Goal: Task Accomplishment & Management: Manage account settings

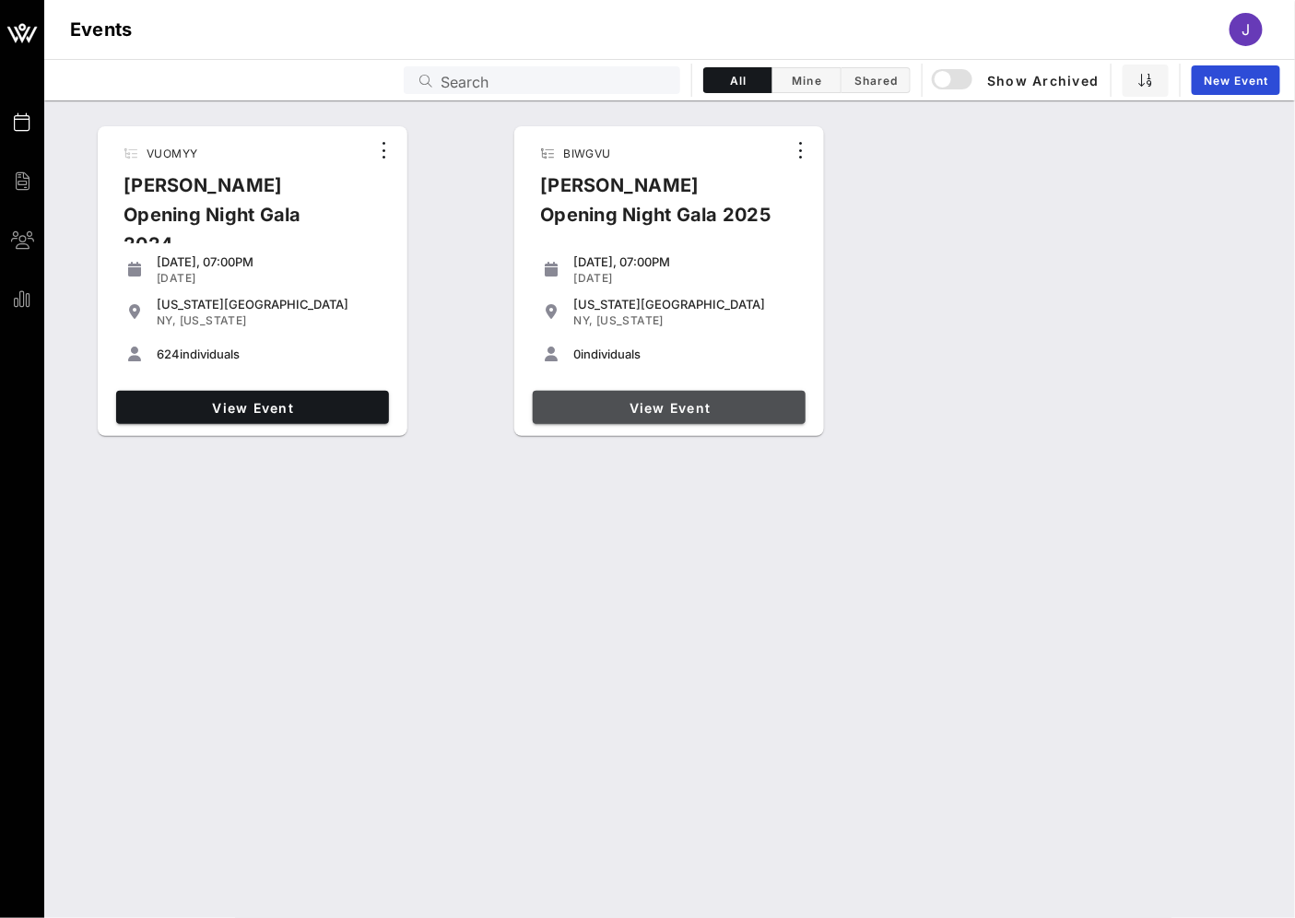
click at [706, 415] on span "View Event" at bounding box center [669, 408] width 258 height 16
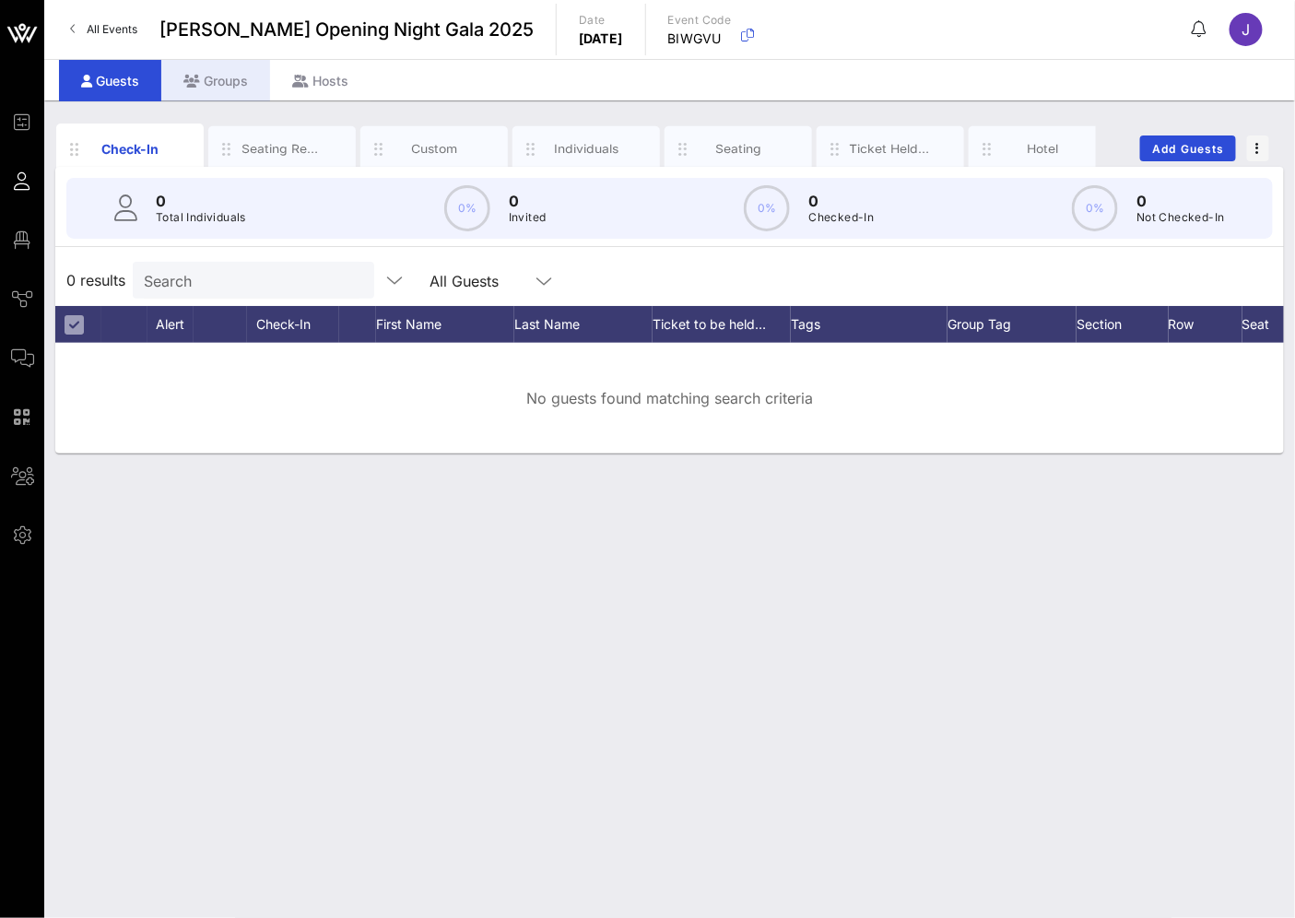
click at [212, 93] on div "Groups" at bounding box center [215, 80] width 109 height 41
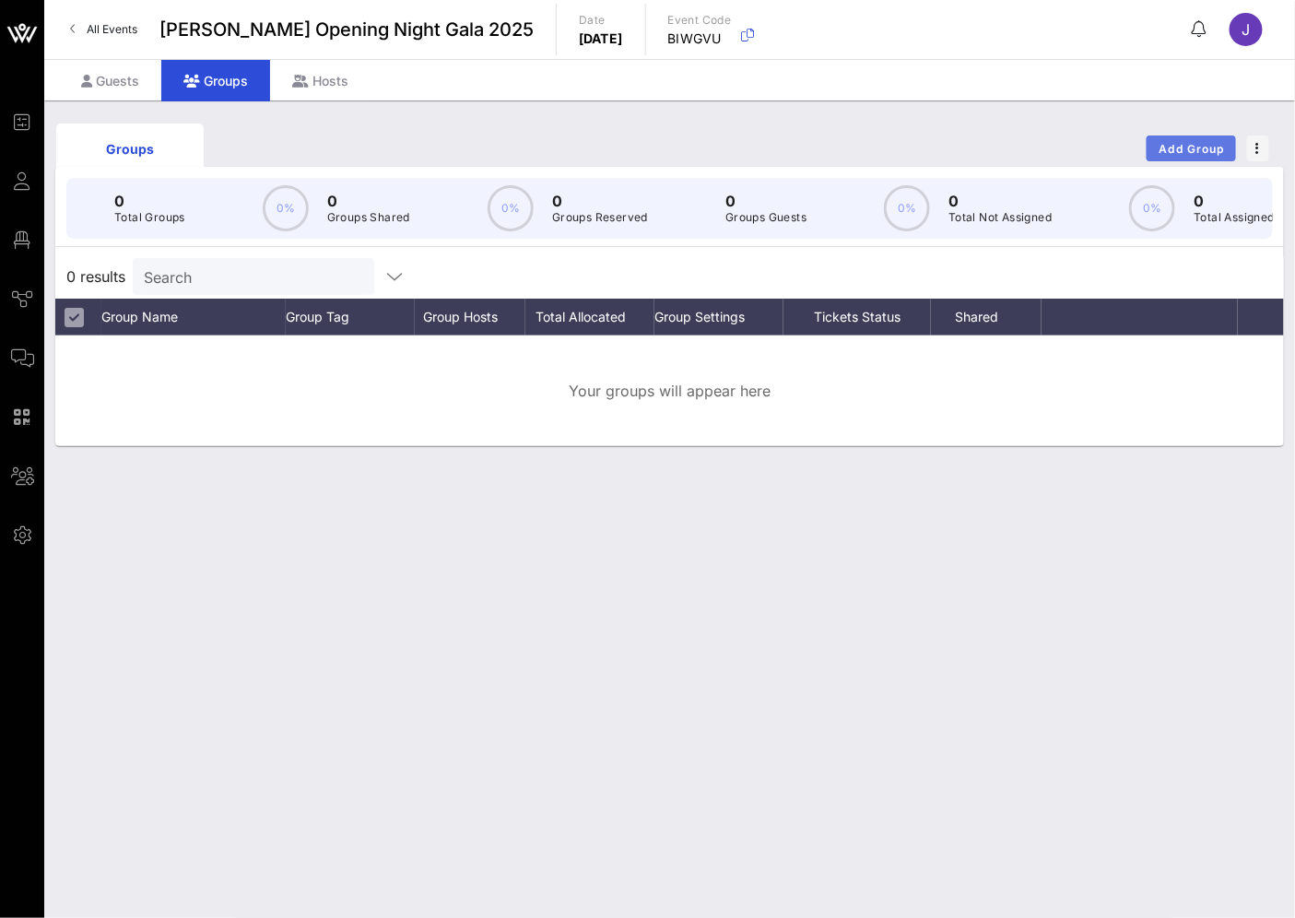
click at [1184, 138] on button "Add Group" at bounding box center [1190, 148] width 89 height 26
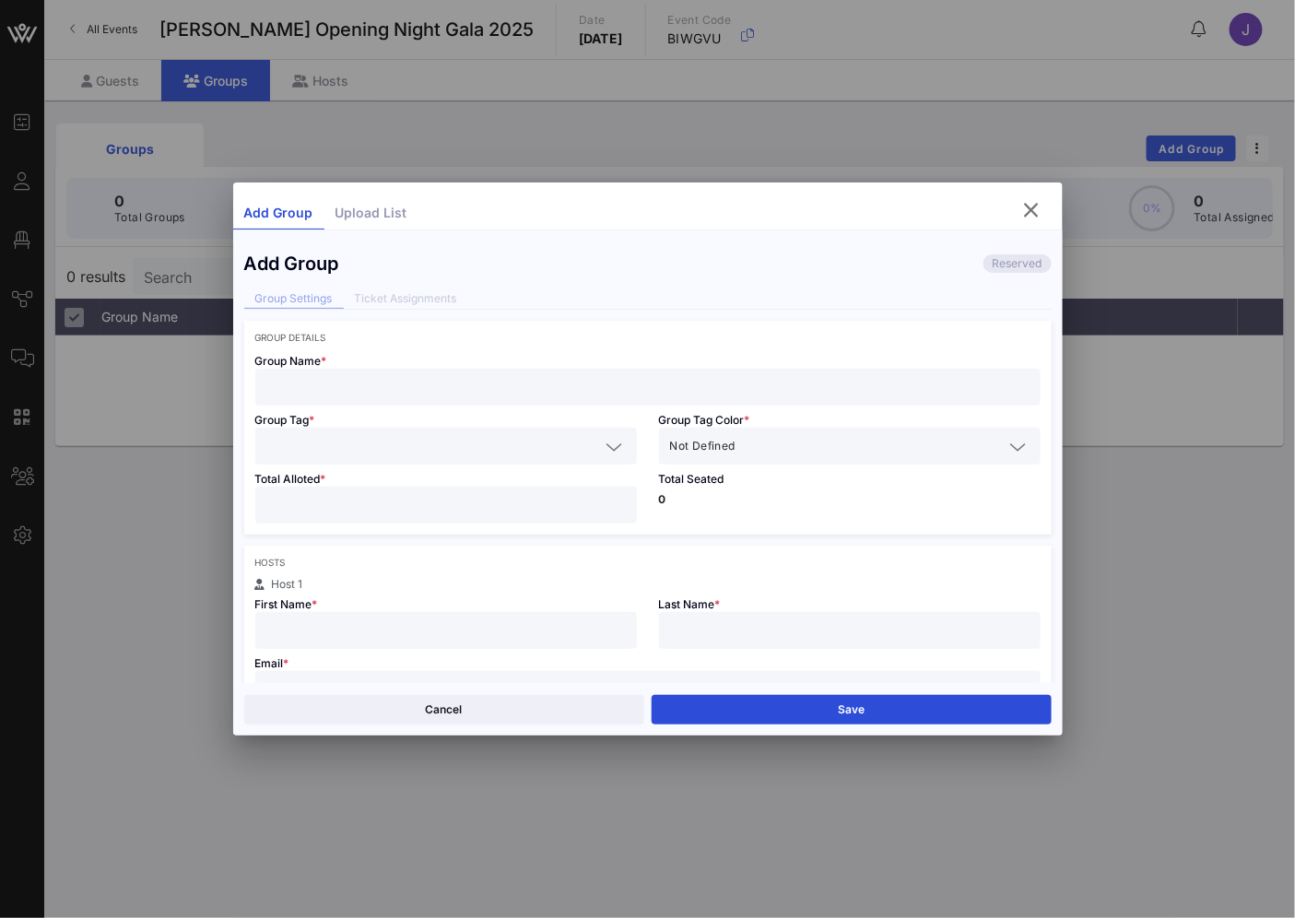
click at [443, 392] on input "text" at bounding box center [647, 387] width 763 height 24
type input "[PERSON_NAME] test"
click at [758, 429] on div "Not Defined" at bounding box center [849, 446] width 359 height 37
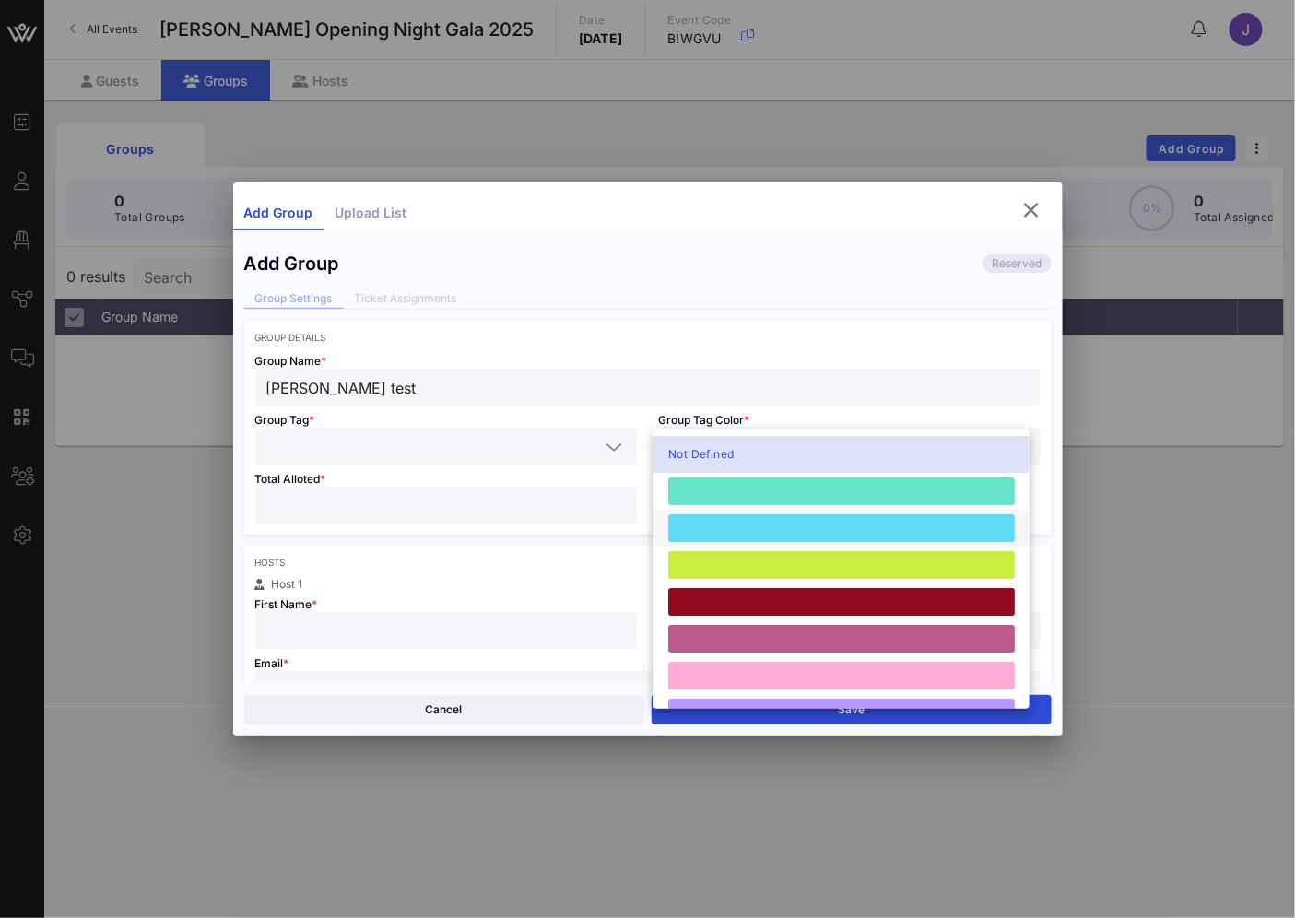
click at [786, 526] on div at bounding box center [841, 528] width 347 height 28
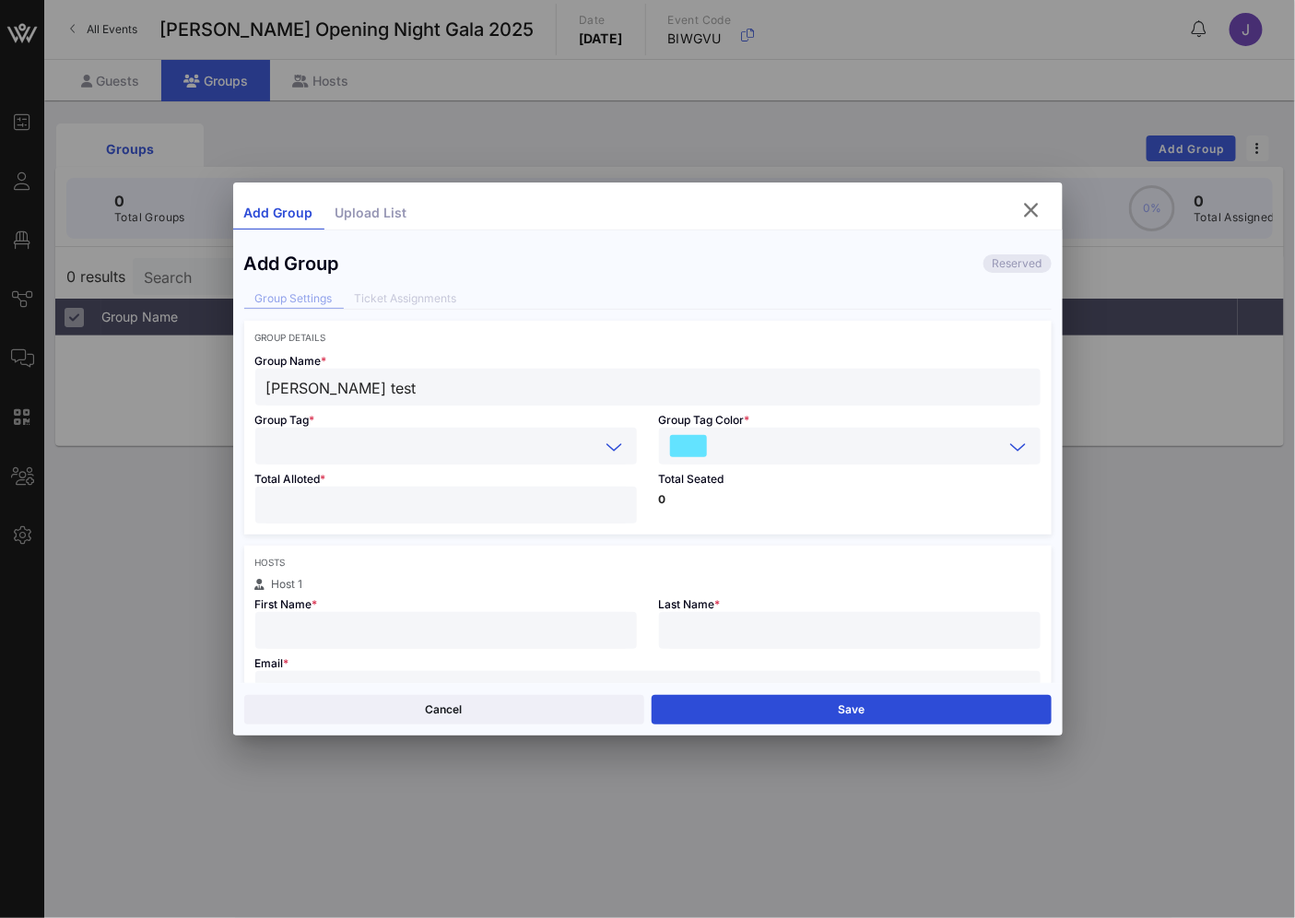
click at [490, 438] on input "text" at bounding box center [433, 446] width 334 height 24
type input "Test"
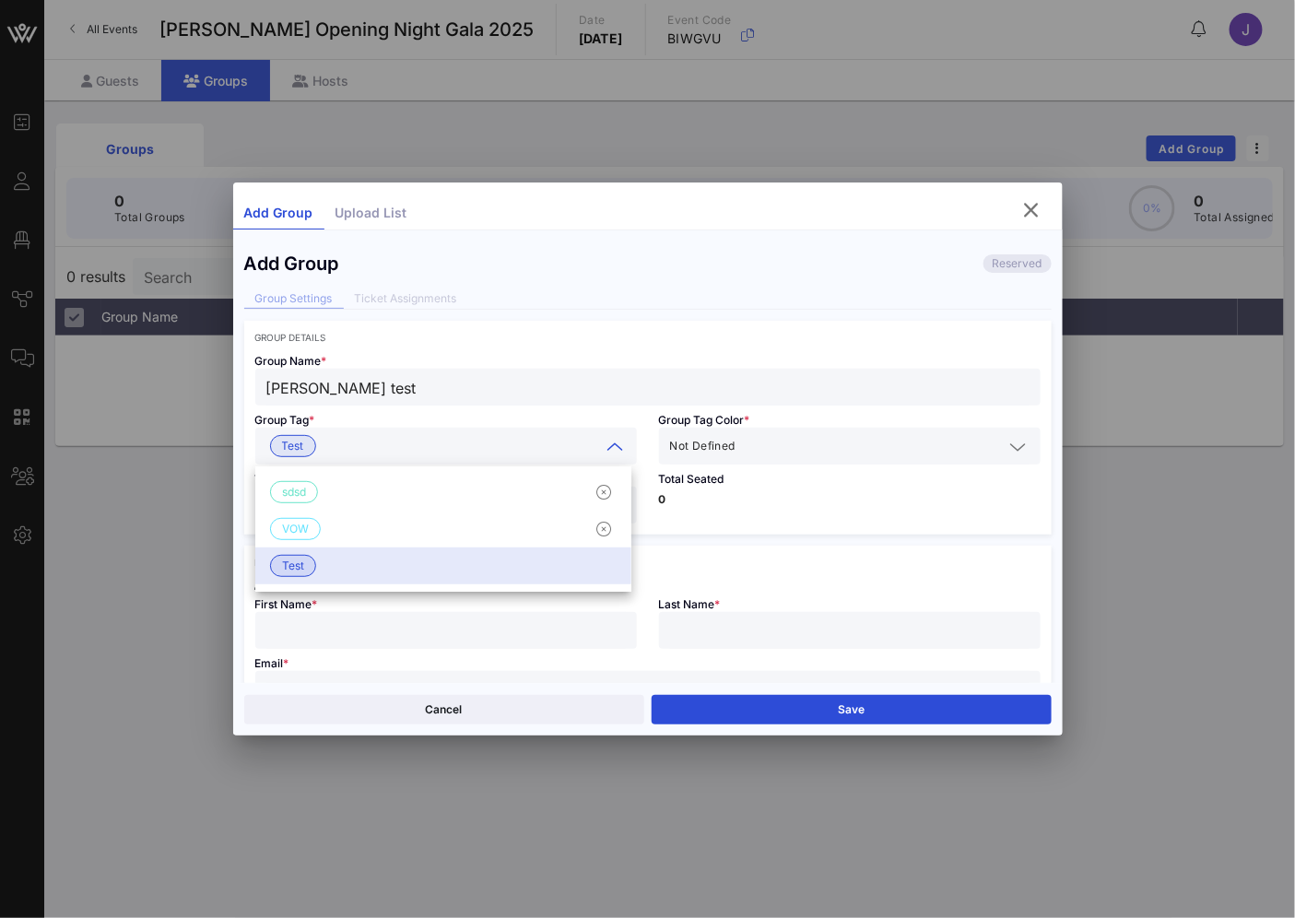
click at [640, 327] on div "Group Details Group Name * AILEY test Group Tag * Test Group Tag Color * Not De…" at bounding box center [647, 428] width 807 height 214
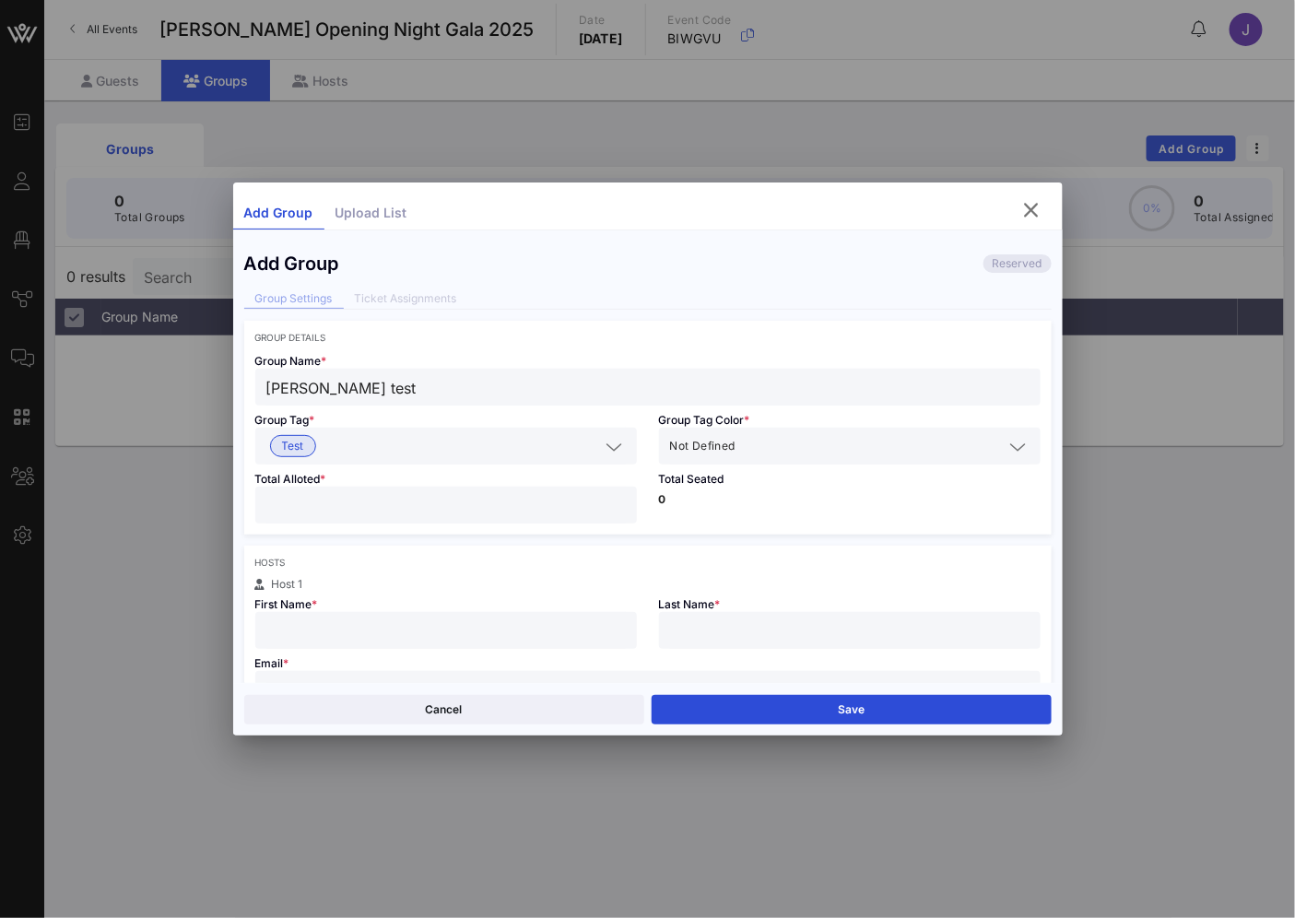
click at [401, 505] on input "number" at bounding box center [445, 505] width 359 height 24
type input "*"
click at [783, 329] on div "Group Details Group Name * AILEY test Group Tag * Test Group Tag Color * Not De…" at bounding box center [647, 428] width 807 height 214
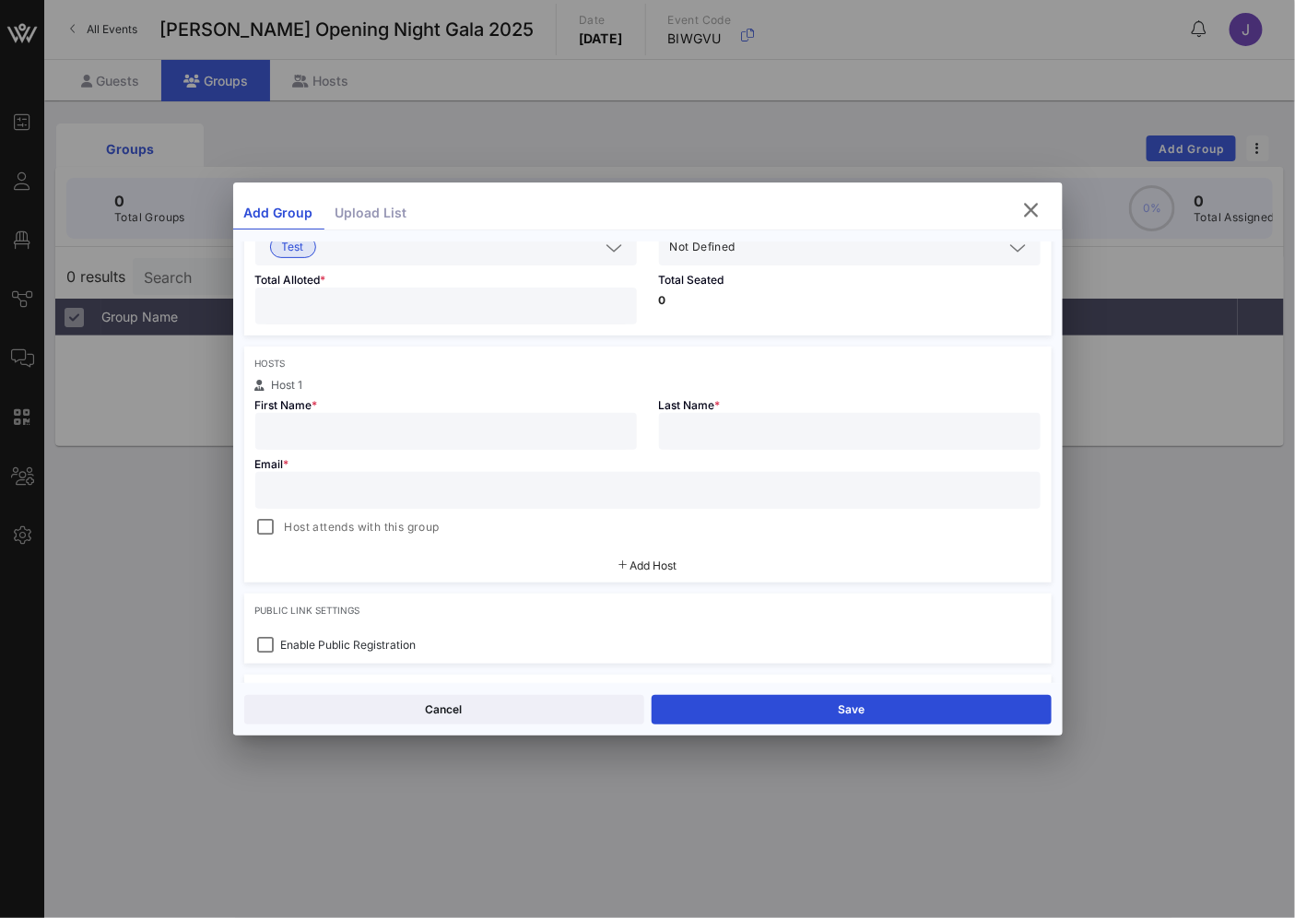
scroll to position [205, 0]
click at [476, 435] on input "text" at bounding box center [445, 426] width 359 height 24
type input "[PERSON_NAME]"
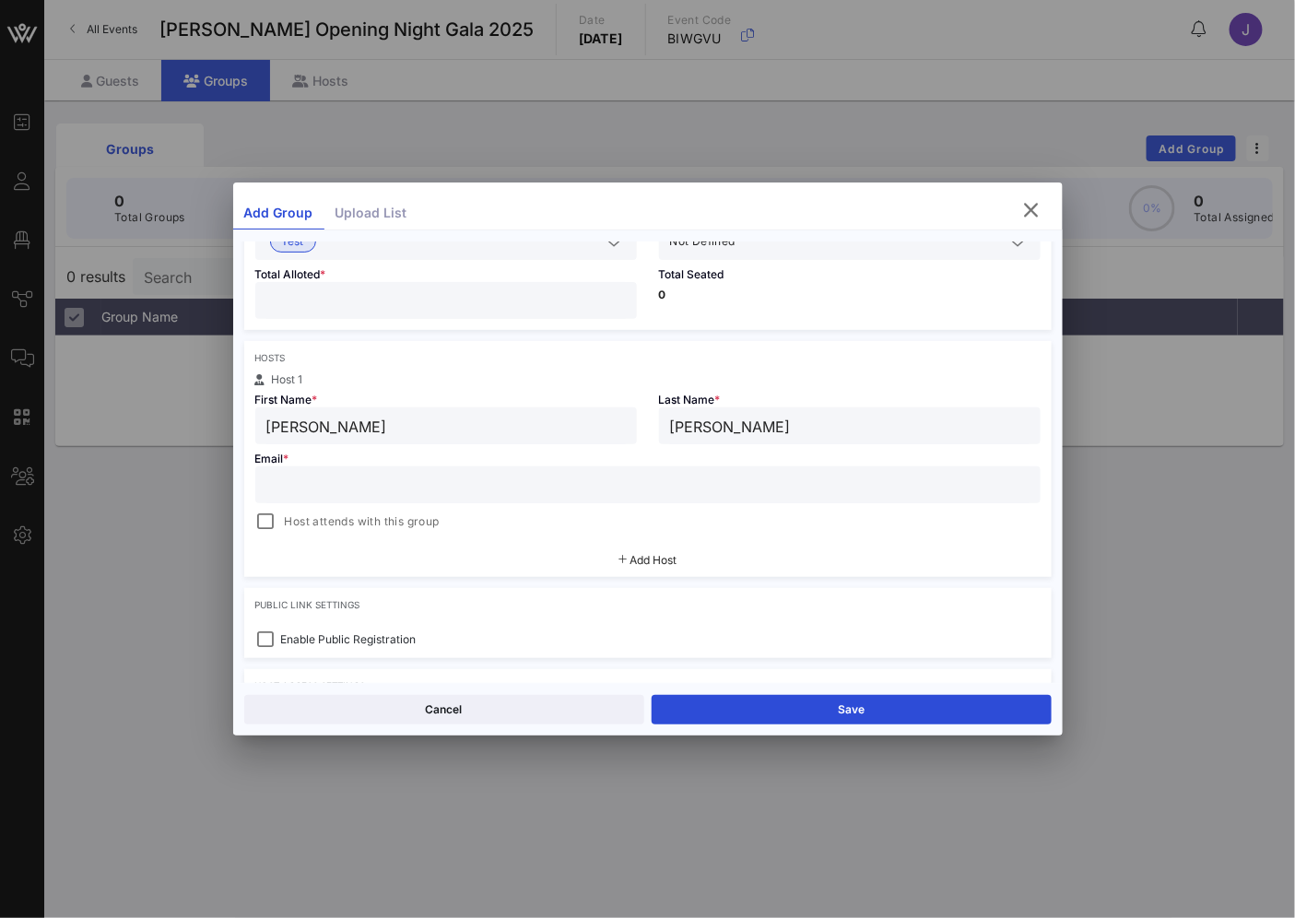
type input "[PERSON_NAME]"
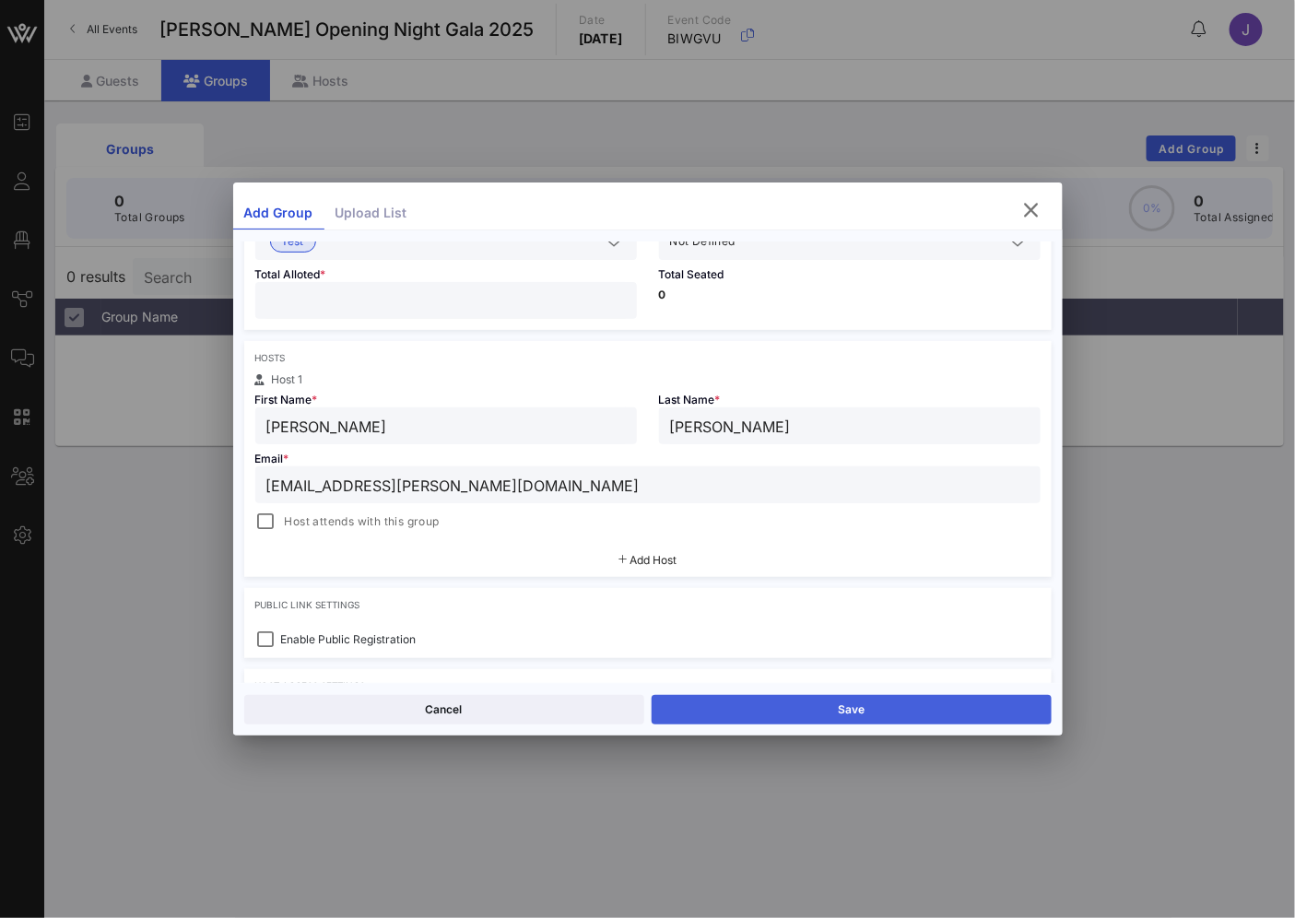
type input "[EMAIL_ADDRESS][PERSON_NAME][DOMAIN_NAME]"
click at [830, 704] on button "Save" at bounding box center [852, 709] width 400 height 29
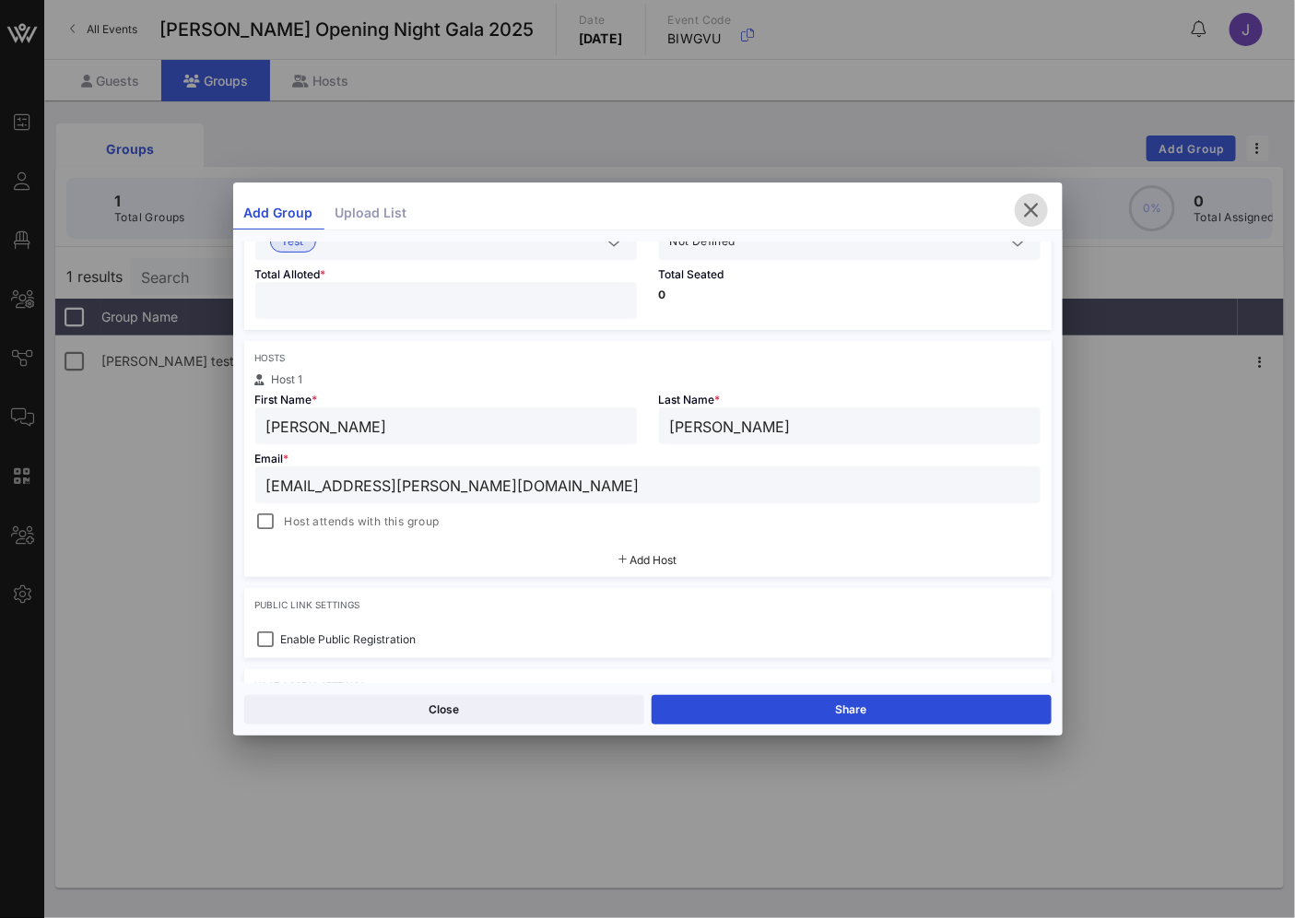
click at [1032, 212] on icon "button" at bounding box center [1031, 210] width 22 height 22
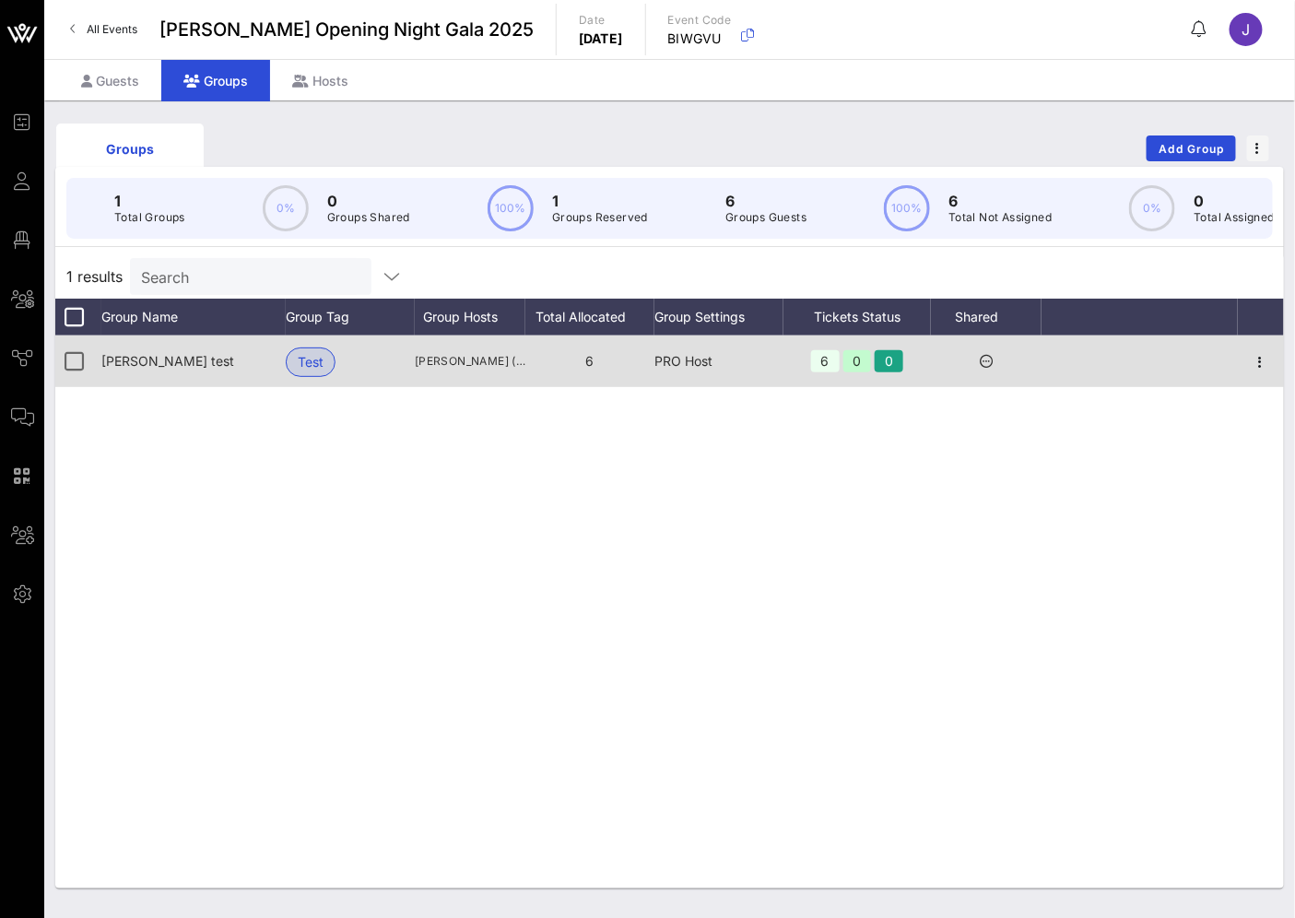
click at [131, 387] on div "[PERSON_NAME] test" at bounding box center [193, 361] width 184 height 52
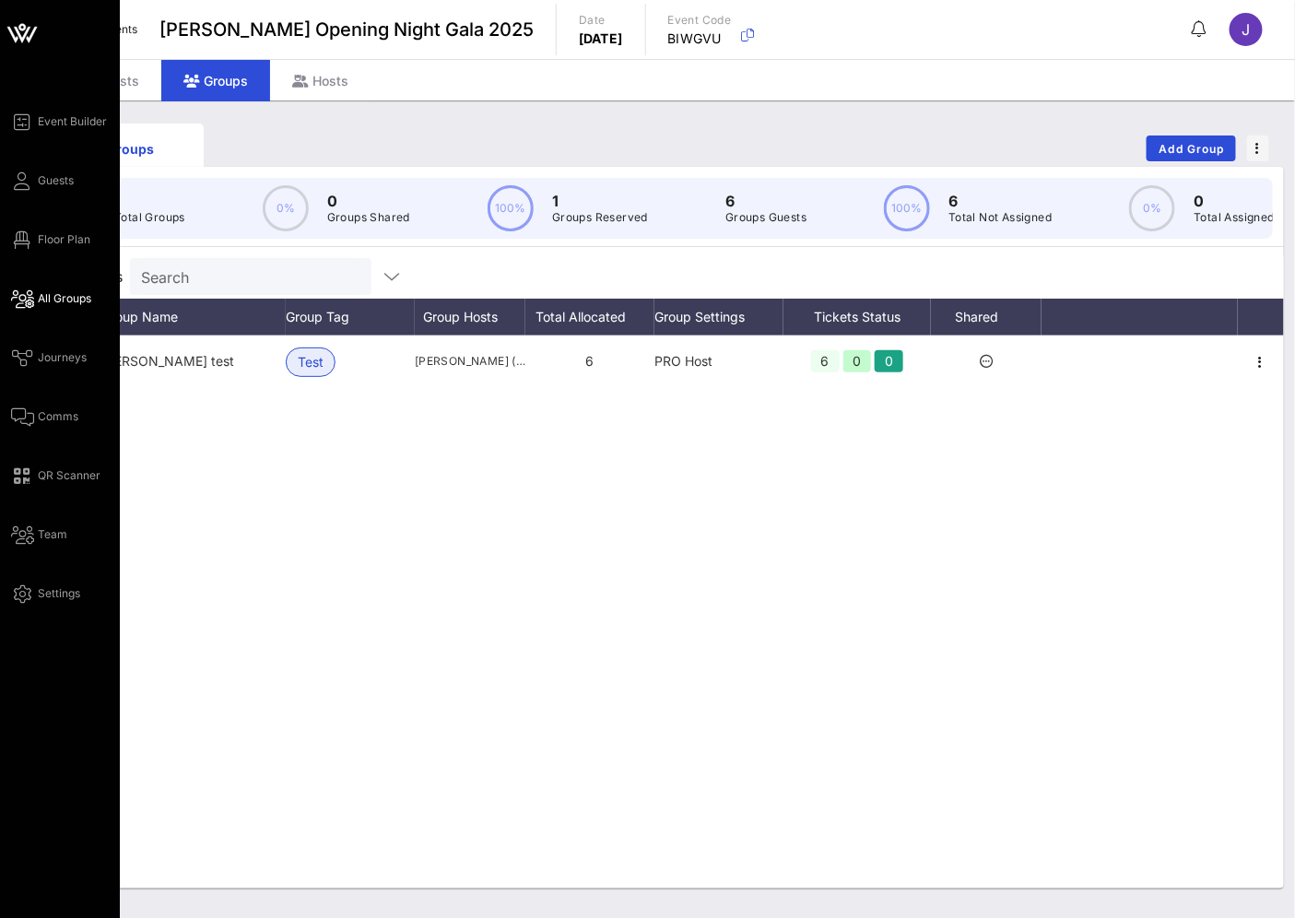
click at [60, 288] on link "All Groups" at bounding box center [51, 299] width 80 height 22
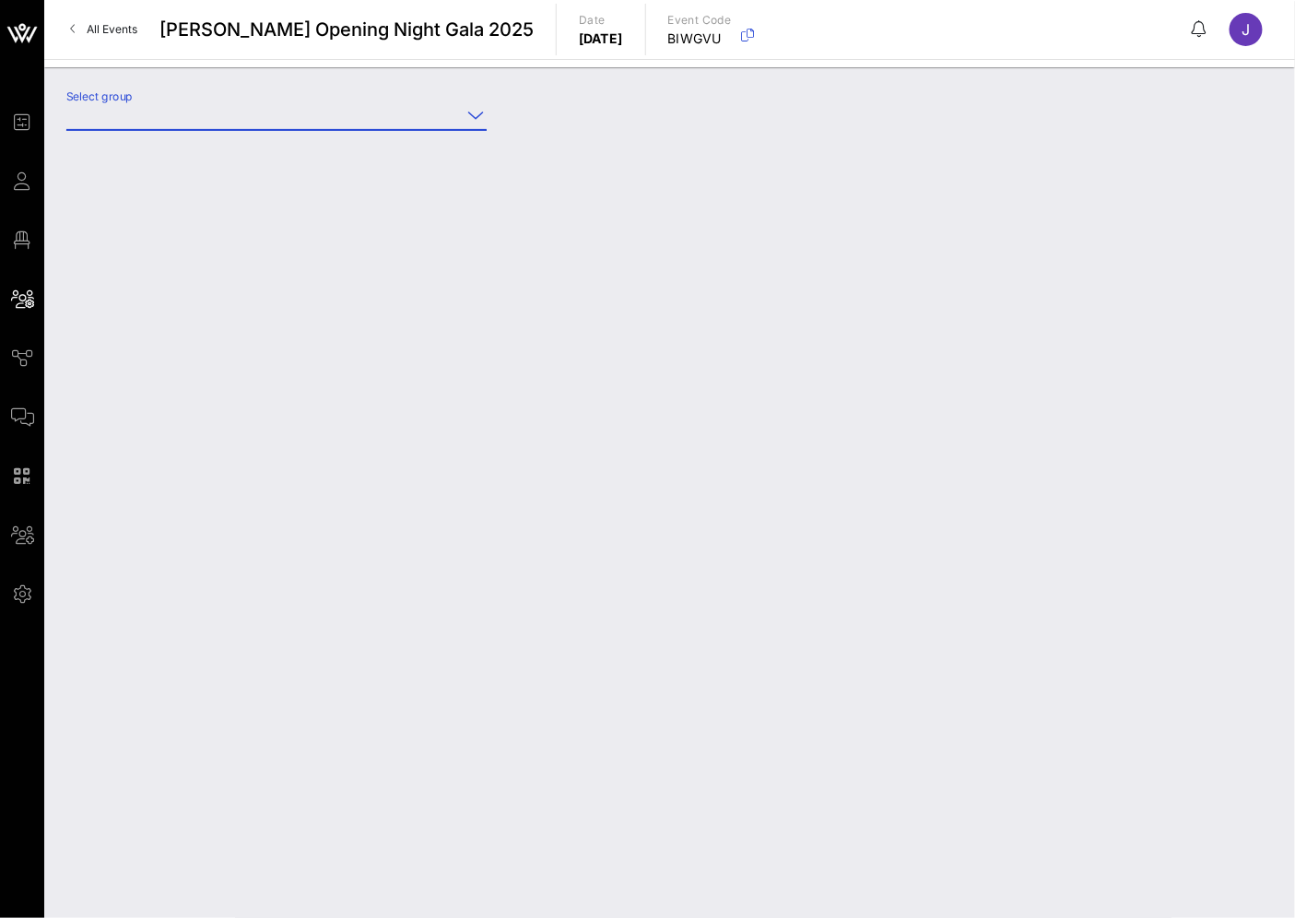
click at [400, 118] on input "Select group" at bounding box center [263, 114] width 394 height 29
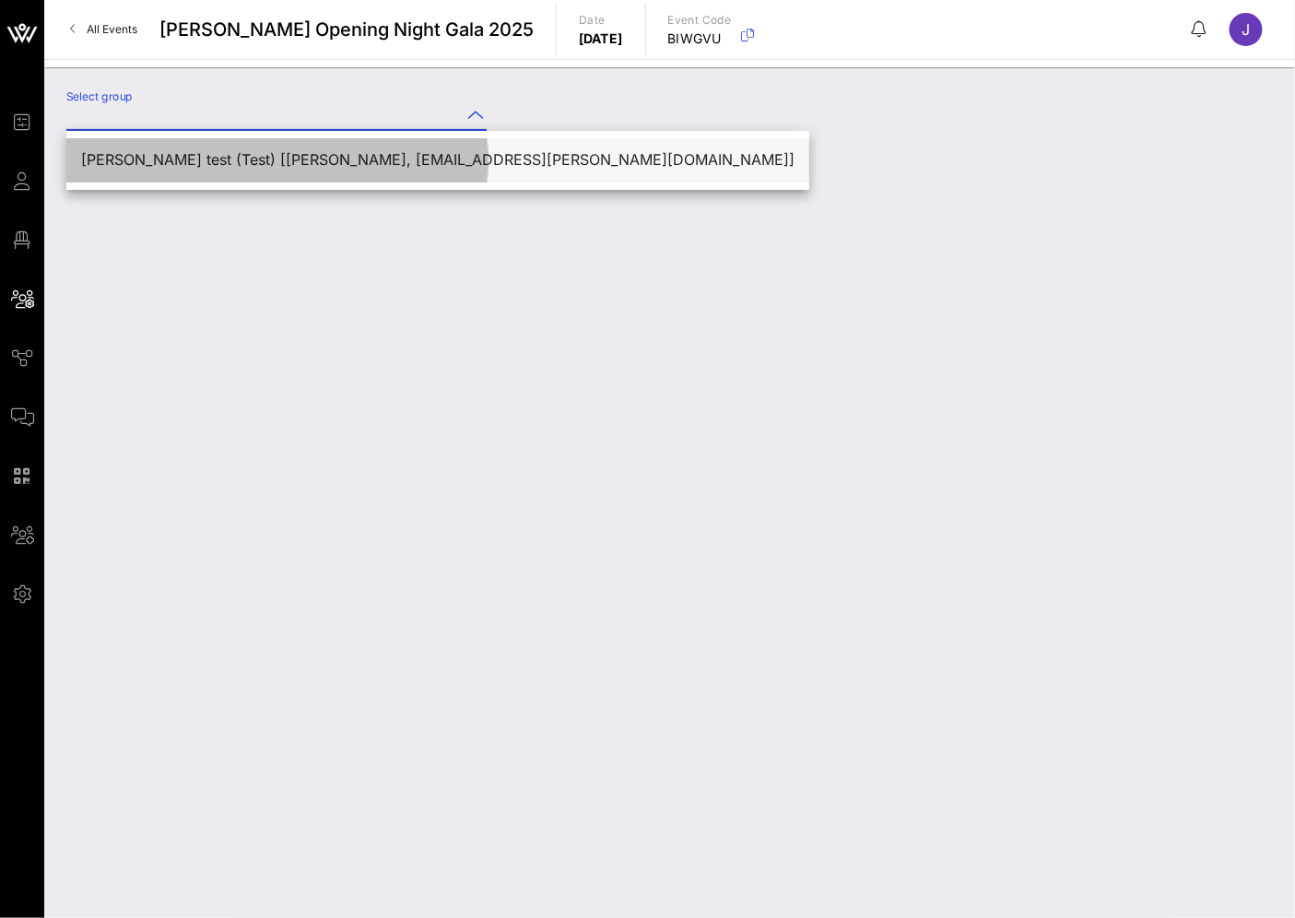
click at [323, 151] on div "[PERSON_NAME] test (Test) [[PERSON_NAME], [EMAIL_ADDRESS][PERSON_NAME][DOMAIN_N…" at bounding box center [437, 160] width 713 height 18
type input "[PERSON_NAME] test (Test) [[PERSON_NAME], [EMAIL_ADDRESS][PERSON_NAME][DOMAIN_N…"
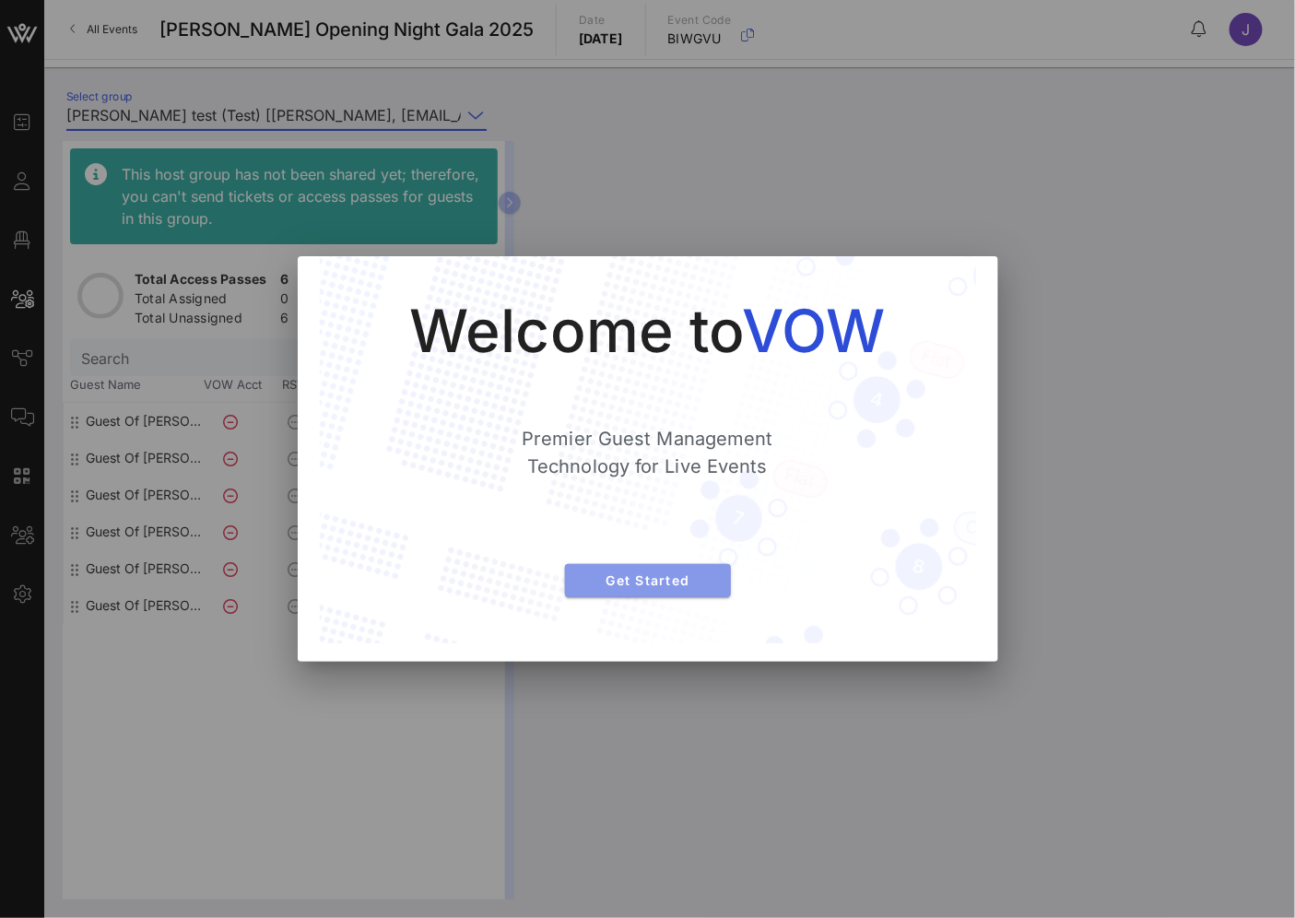
click at [640, 574] on span "Get Started" at bounding box center [648, 580] width 136 height 16
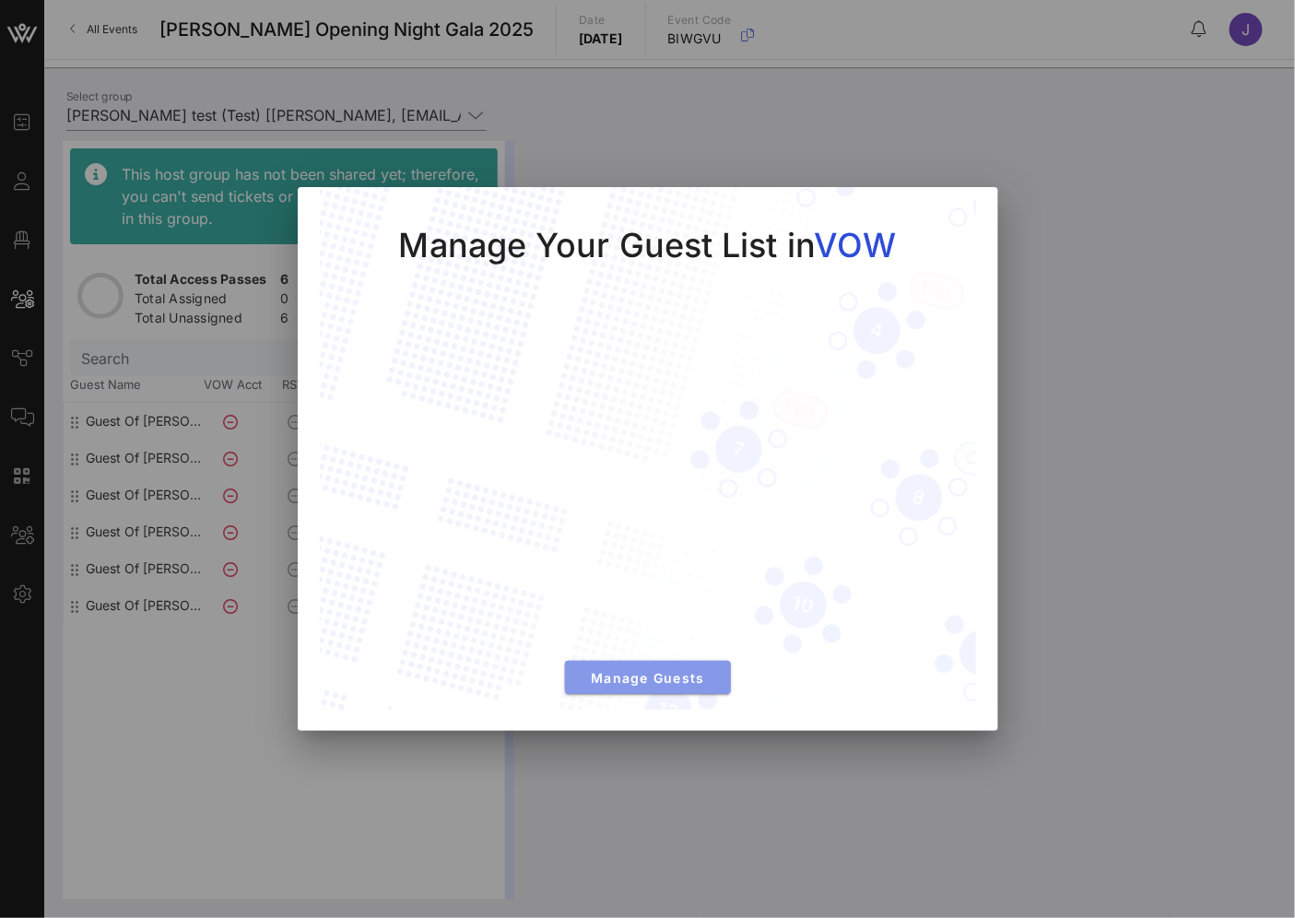
click at [701, 679] on span "Manage Guests" at bounding box center [648, 678] width 136 height 16
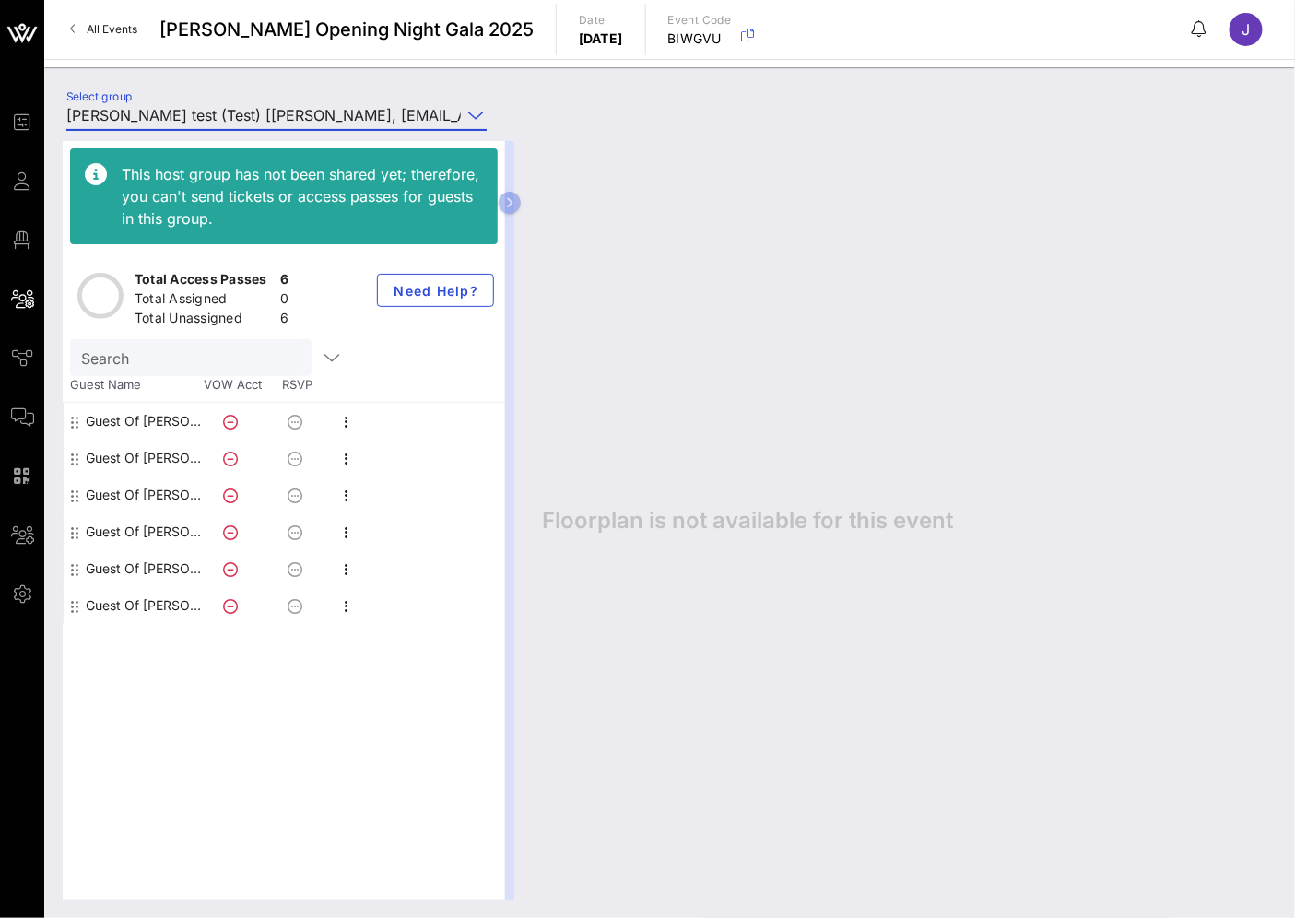
click at [154, 421] on div "Guest Of [PERSON_NAME] test" at bounding box center [144, 421] width 116 height 37
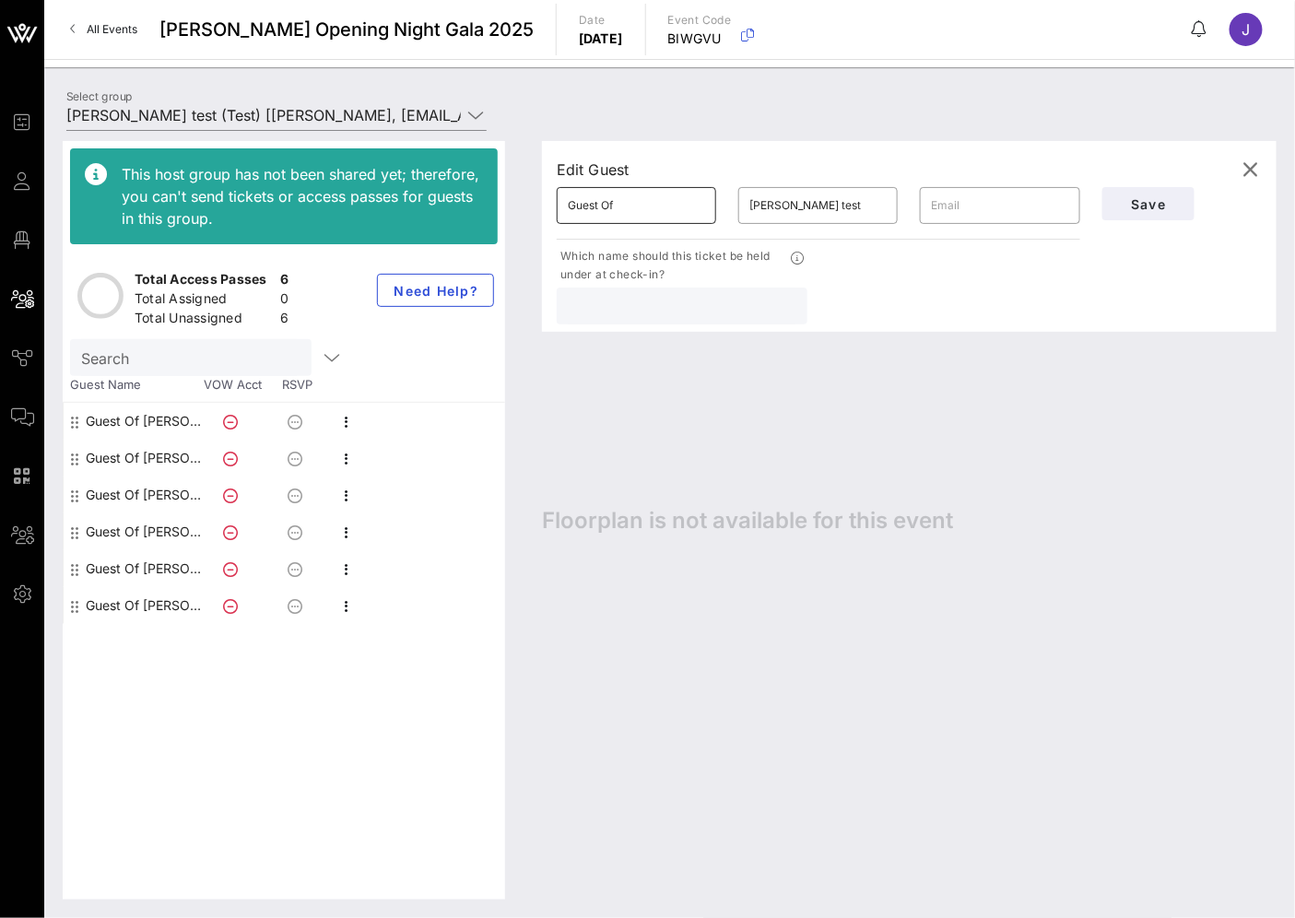
click at [619, 203] on input "Guest Of" at bounding box center [636, 205] width 137 height 29
type input "[PERSON_NAME]"
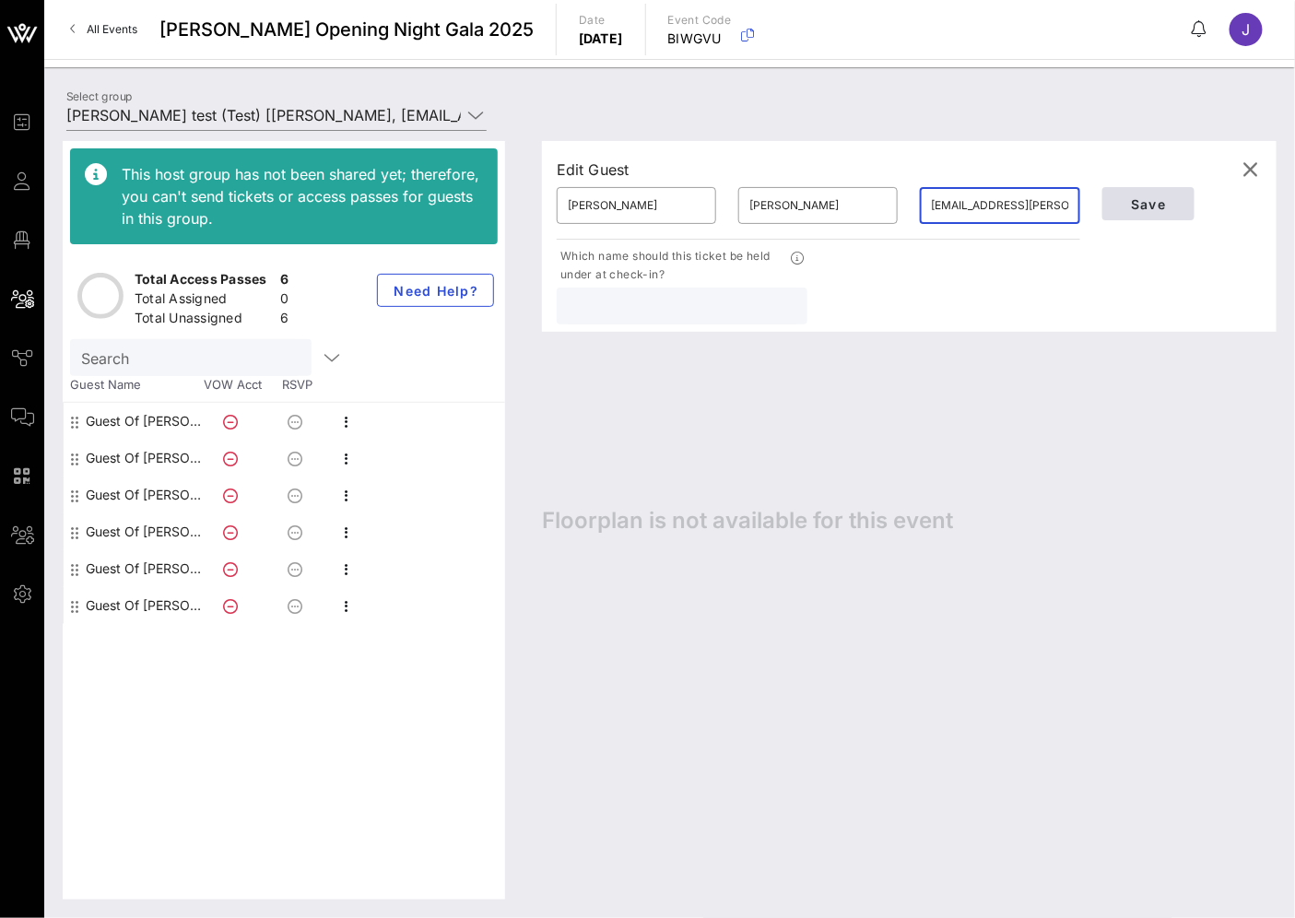
type input "jciallella@ailey.org"
click at [1158, 204] on span "Save" at bounding box center [1148, 204] width 63 height 16
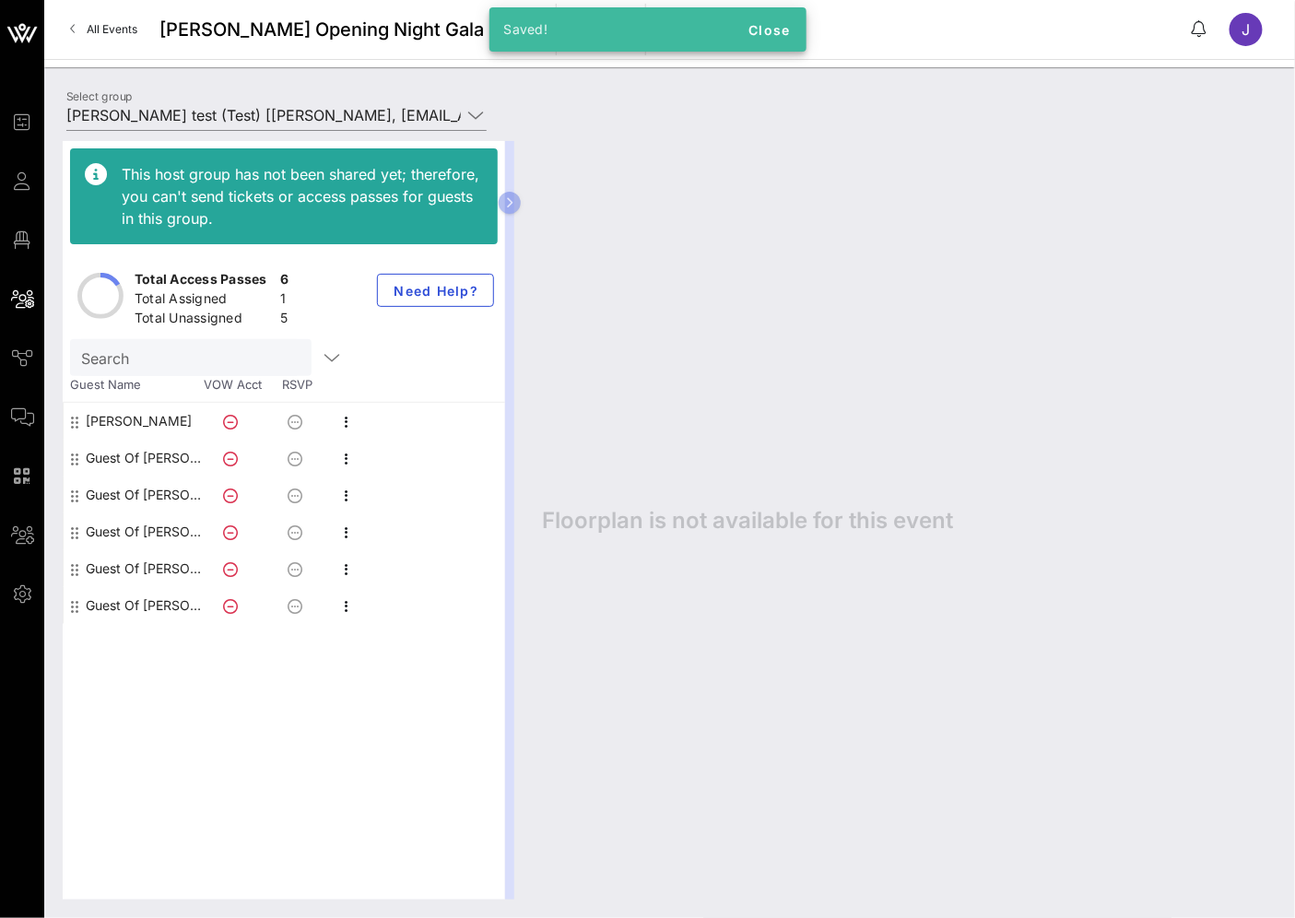
click at [116, 456] on div "Guest Of [PERSON_NAME] test" at bounding box center [144, 458] width 116 height 37
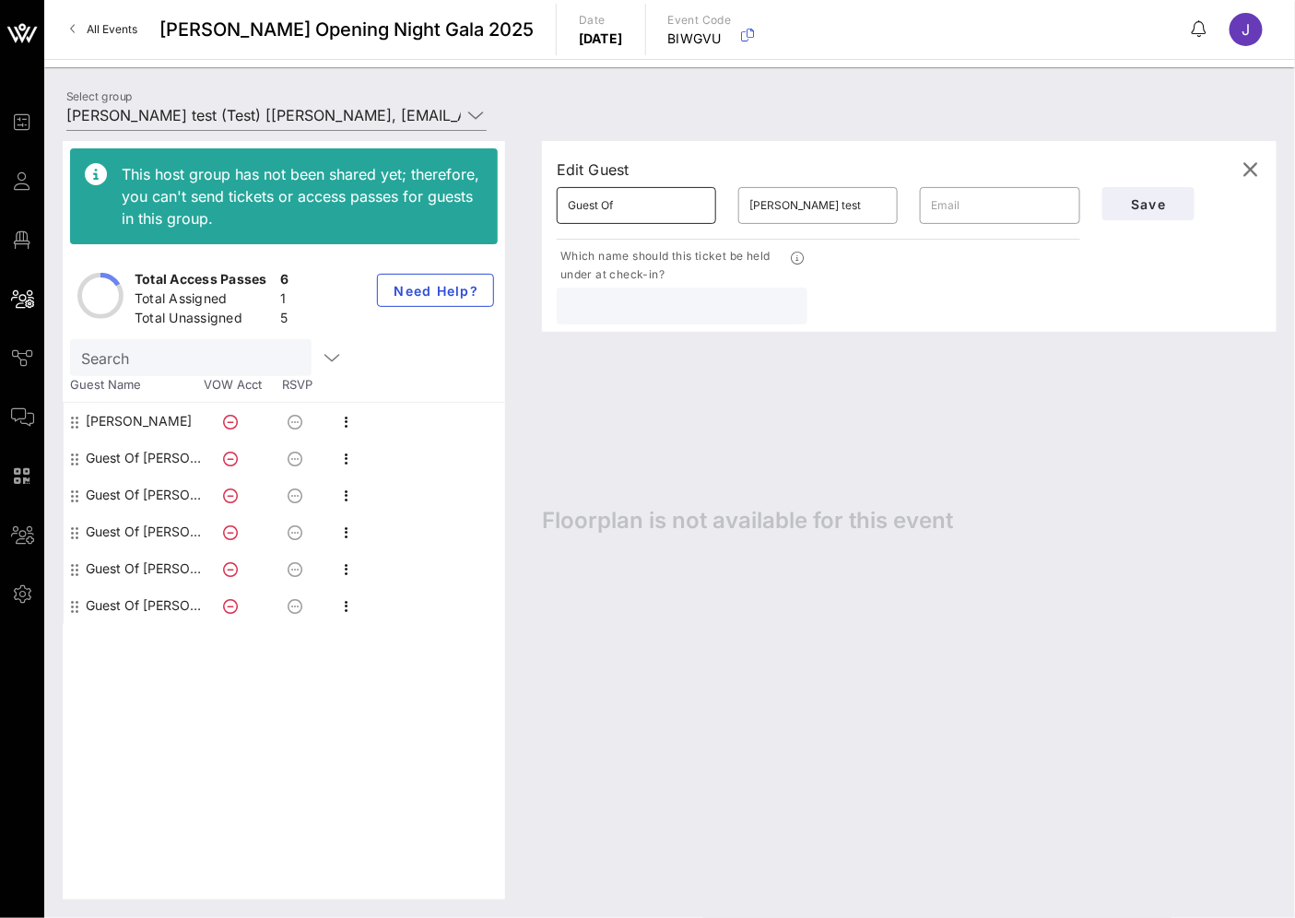
click at [621, 207] on input "Guest Of" at bounding box center [636, 205] width 137 height 29
type input "[PERSON_NAME]"
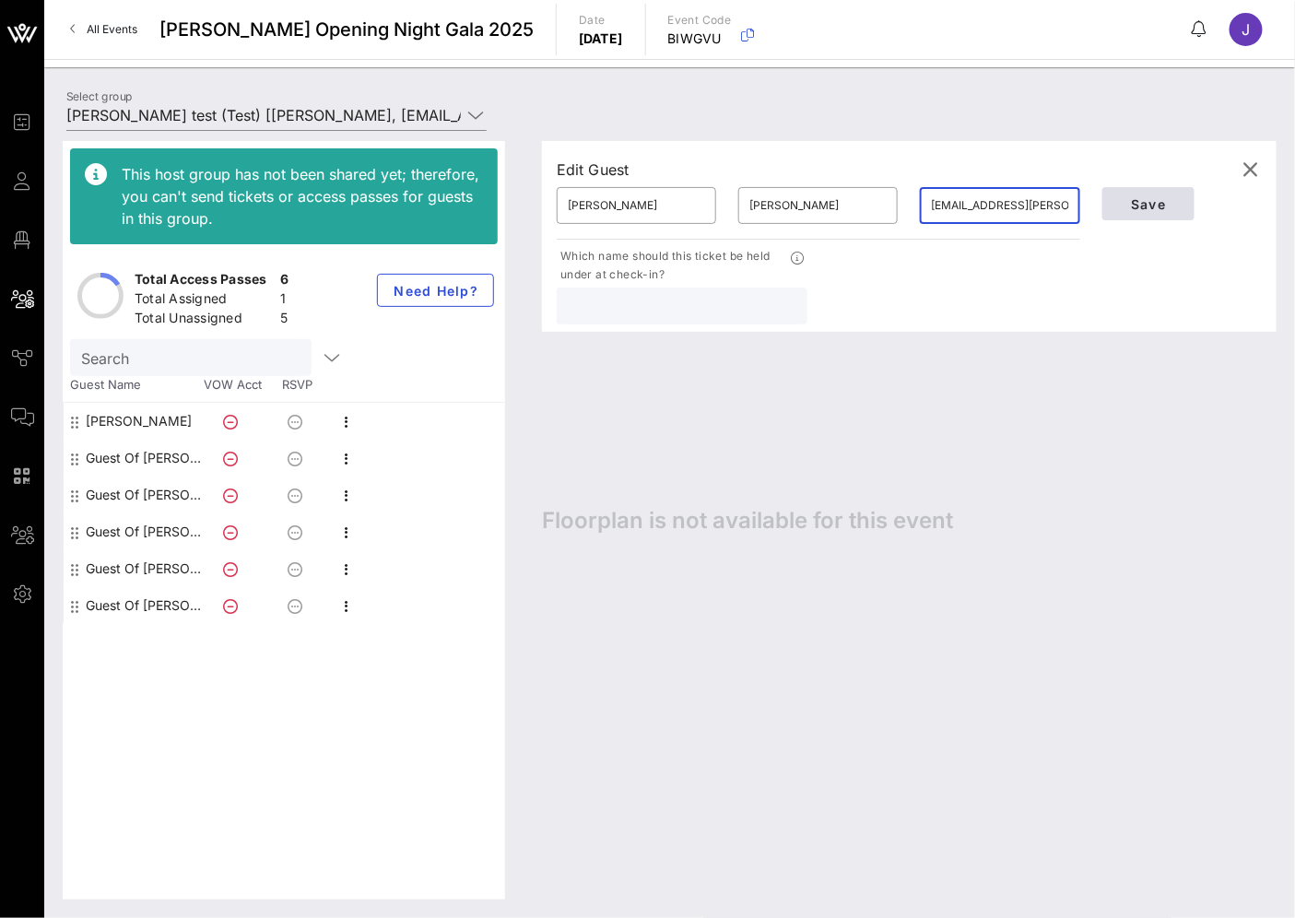
type input "flewis@ailey.org"
click at [1140, 201] on span "Save" at bounding box center [1148, 204] width 63 height 16
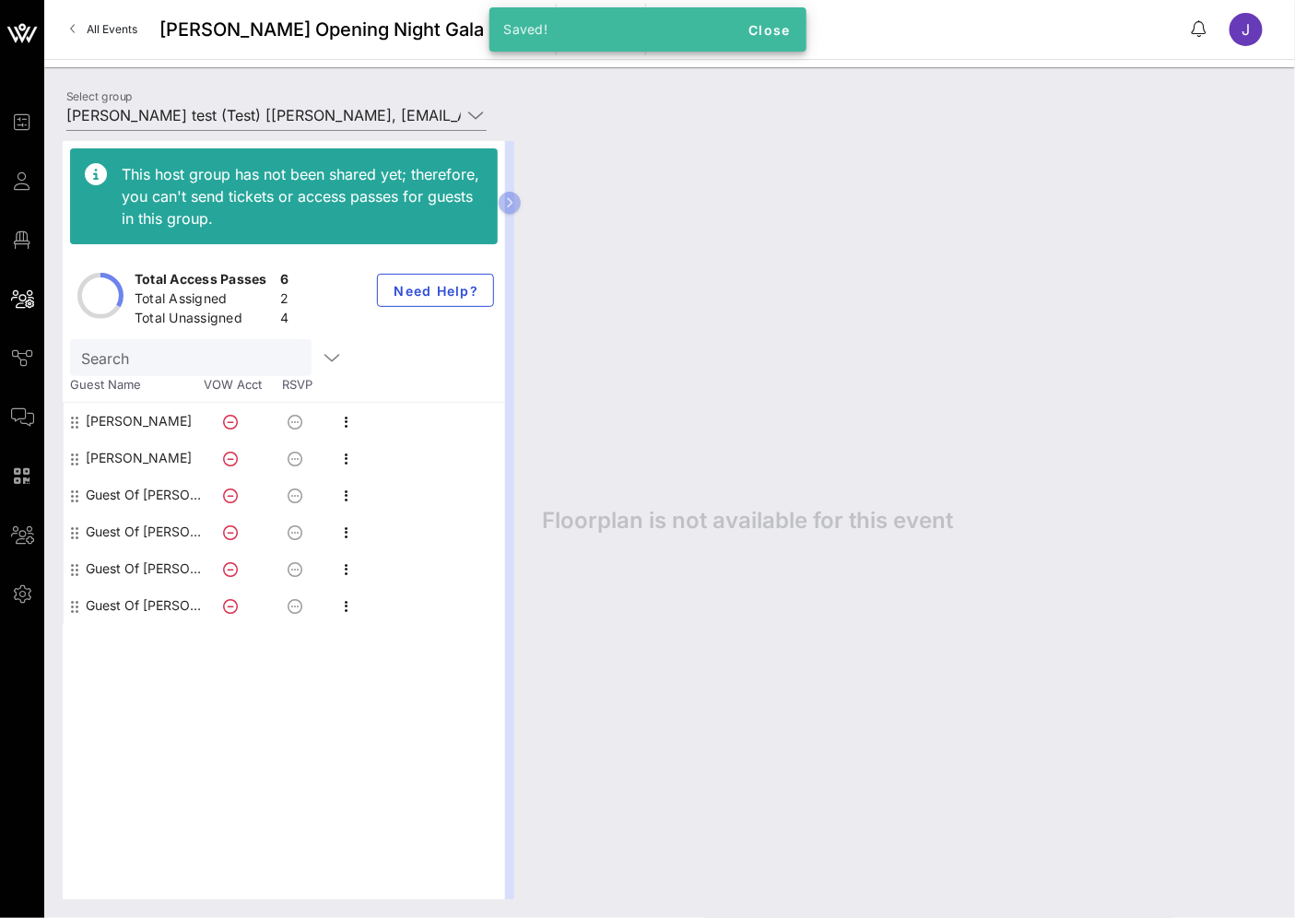
click at [155, 492] on div "Guest Of [PERSON_NAME] test" at bounding box center [144, 494] width 116 height 37
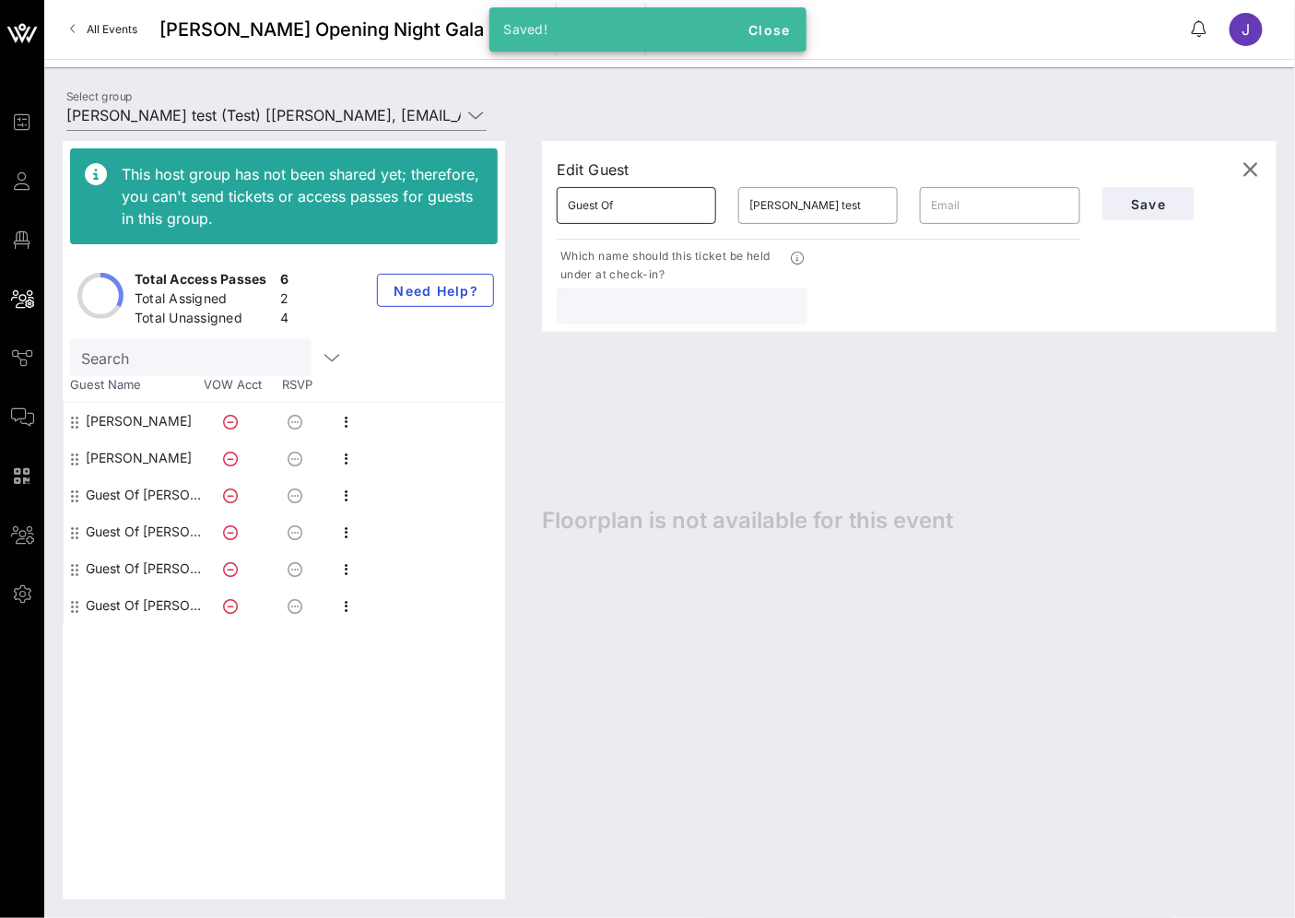
click at [621, 204] on input "Guest Of" at bounding box center [636, 205] width 137 height 29
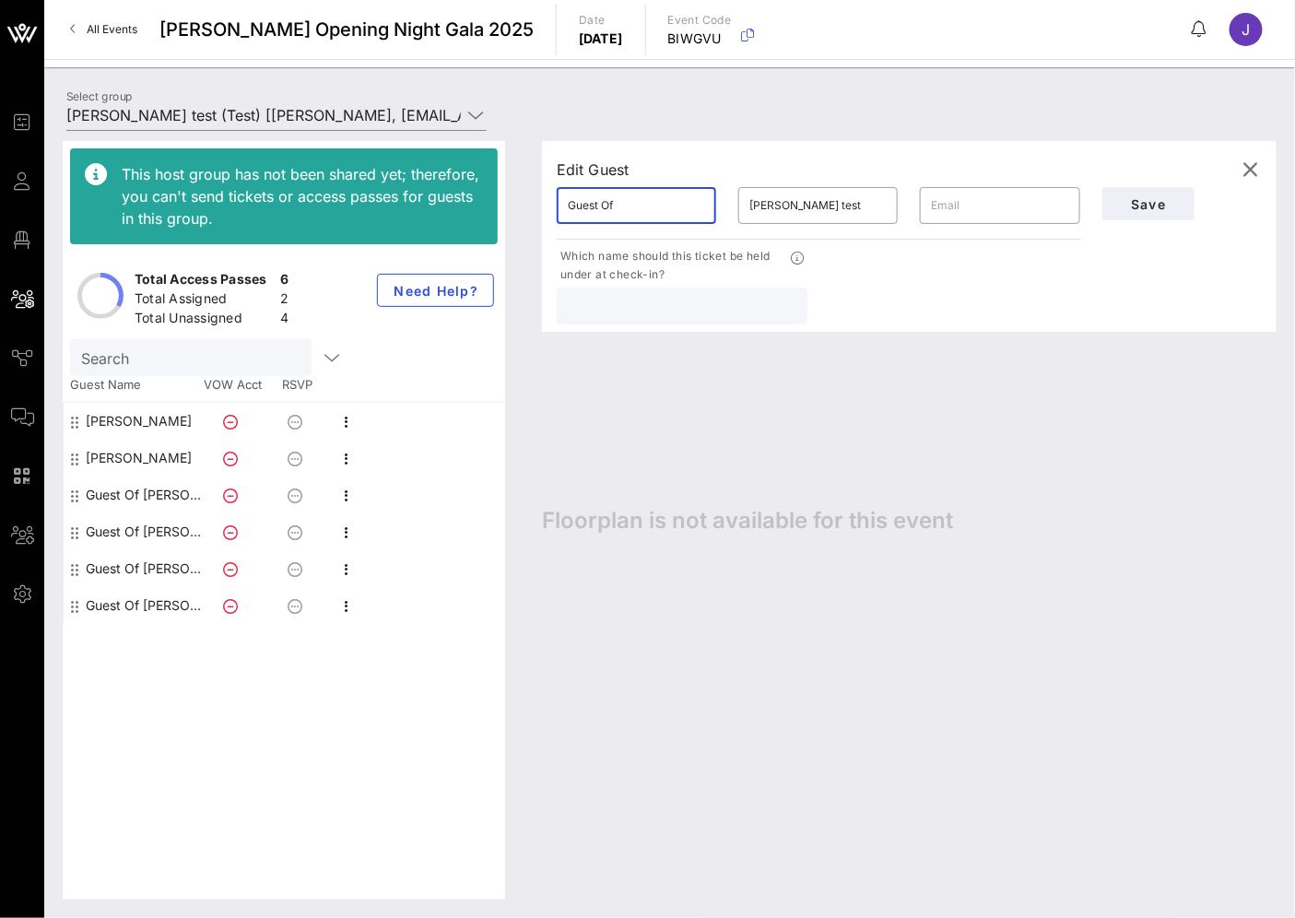
click at [621, 204] on input "Guest Of" at bounding box center [636, 205] width 137 height 29
type input "[PERSON_NAME]"
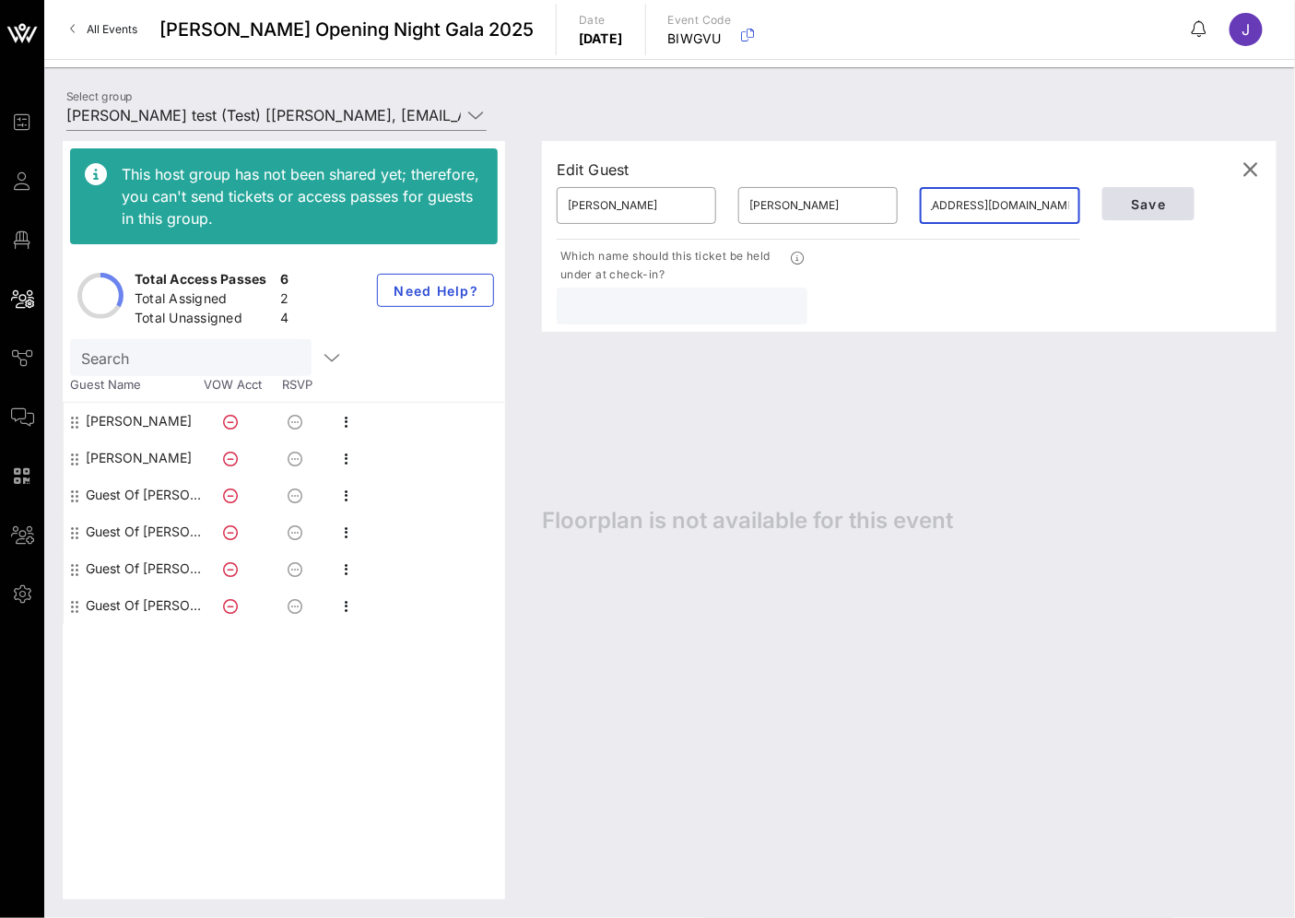
type input "jamesfergusoncooper@gmail.com"
click at [1163, 188] on button "Save" at bounding box center [1148, 203] width 92 height 33
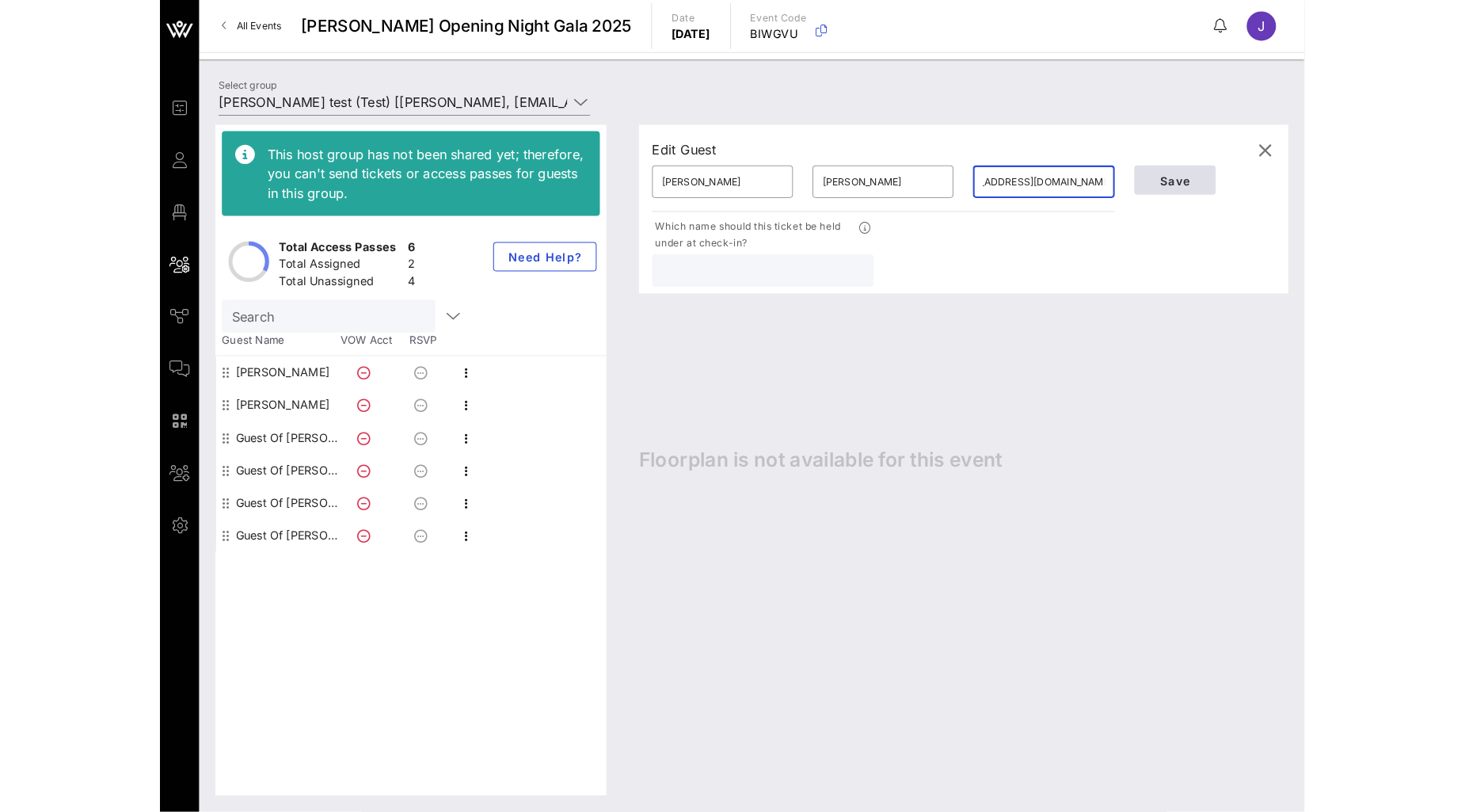
scroll to position [0, 0]
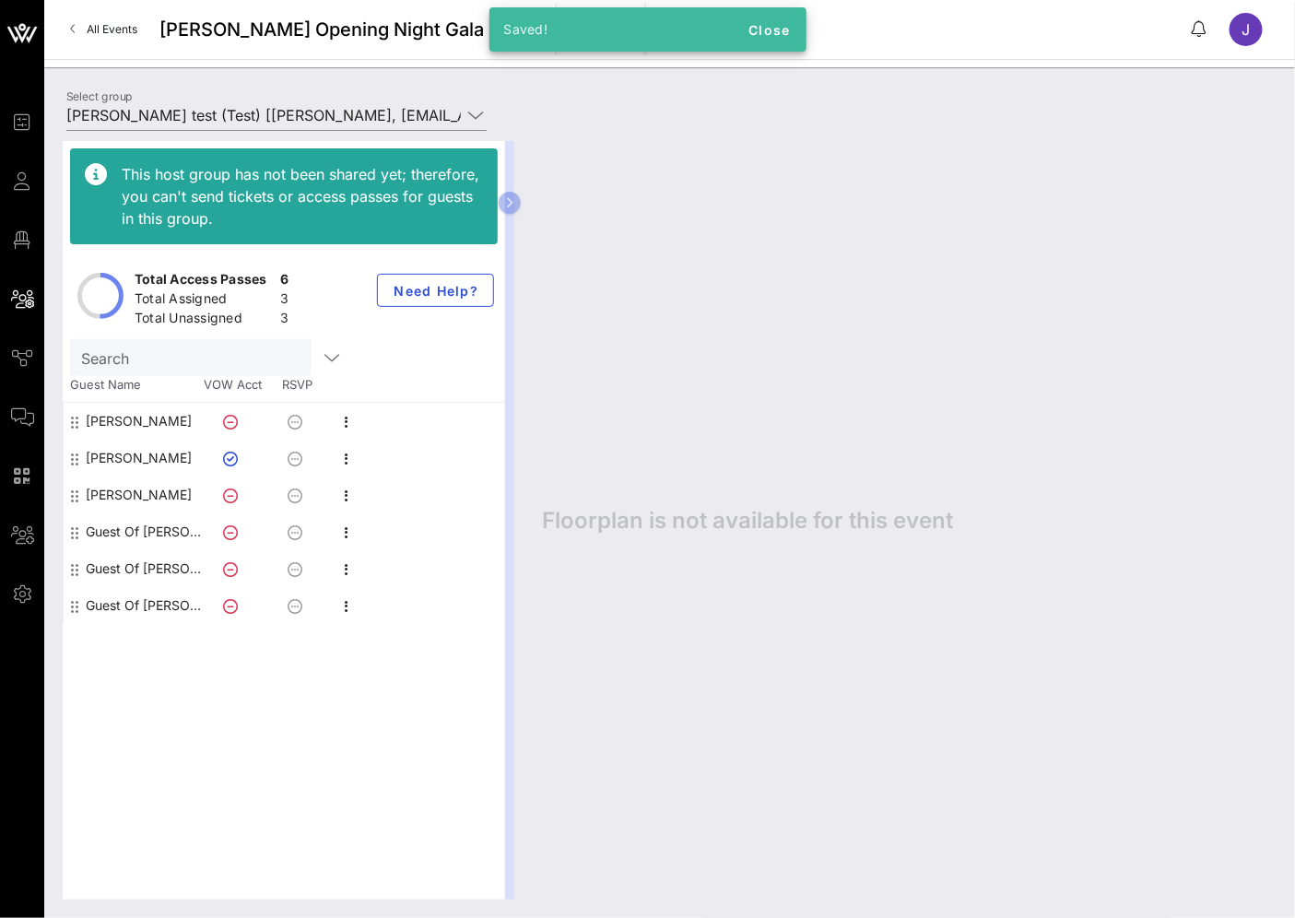
click at [716, 535] on div "Floorplan is not available for this event" at bounding box center [899, 520] width 753 height 758
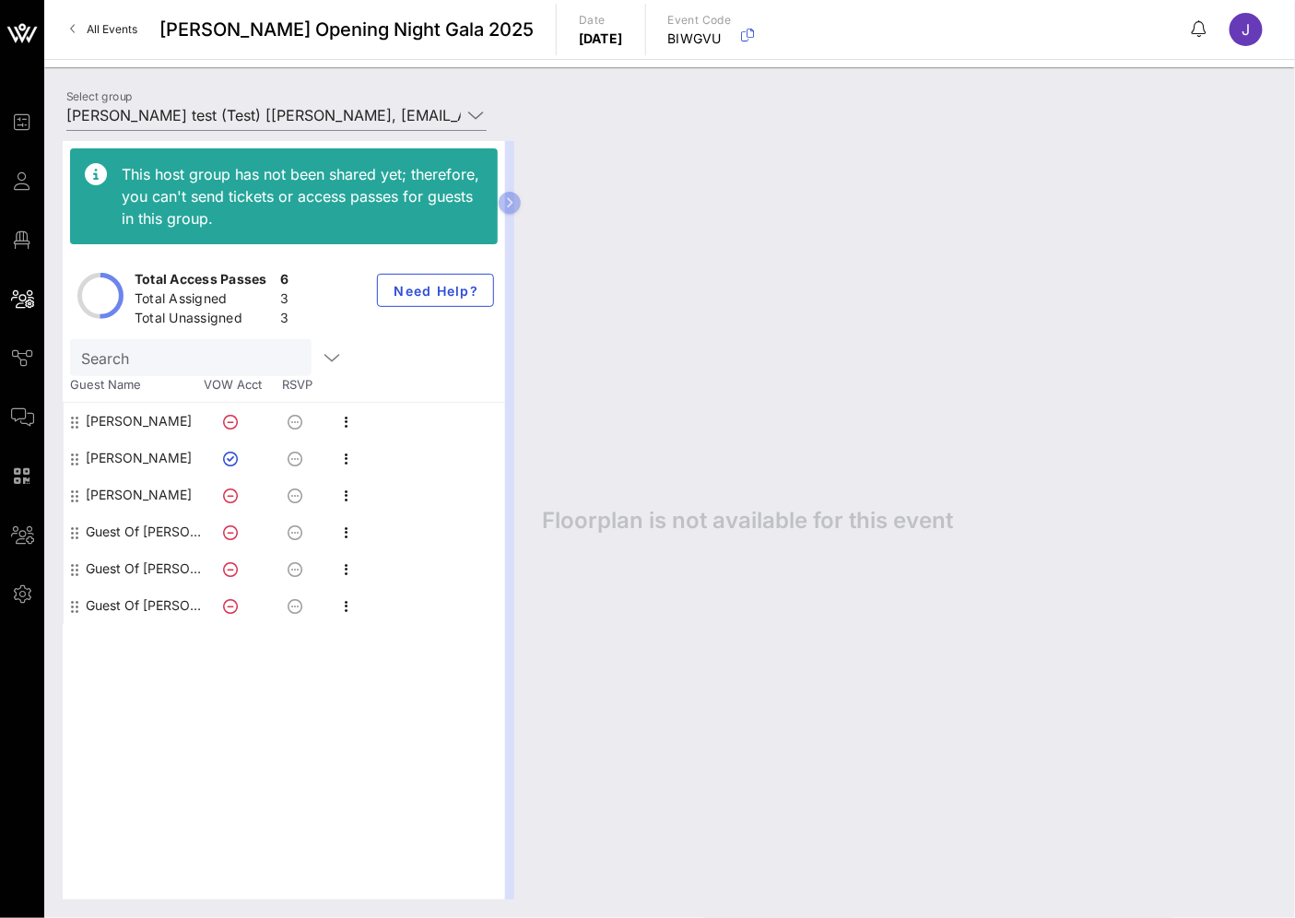
click at [254, 778] on div "This host group has not been shared yet; therefore, you can't send tickets or a…" at bounding box center [284, 520] width 442 height 758
click at [675, 258] on div "Floorplan is not available for this event" at bounding box center [899, 520] width 753 height 758
click at [190, 758] on div "This host group has not been shared yet; therefore, you can't send tickets or a…" at bounding box center [284, 520] width 442 height 758
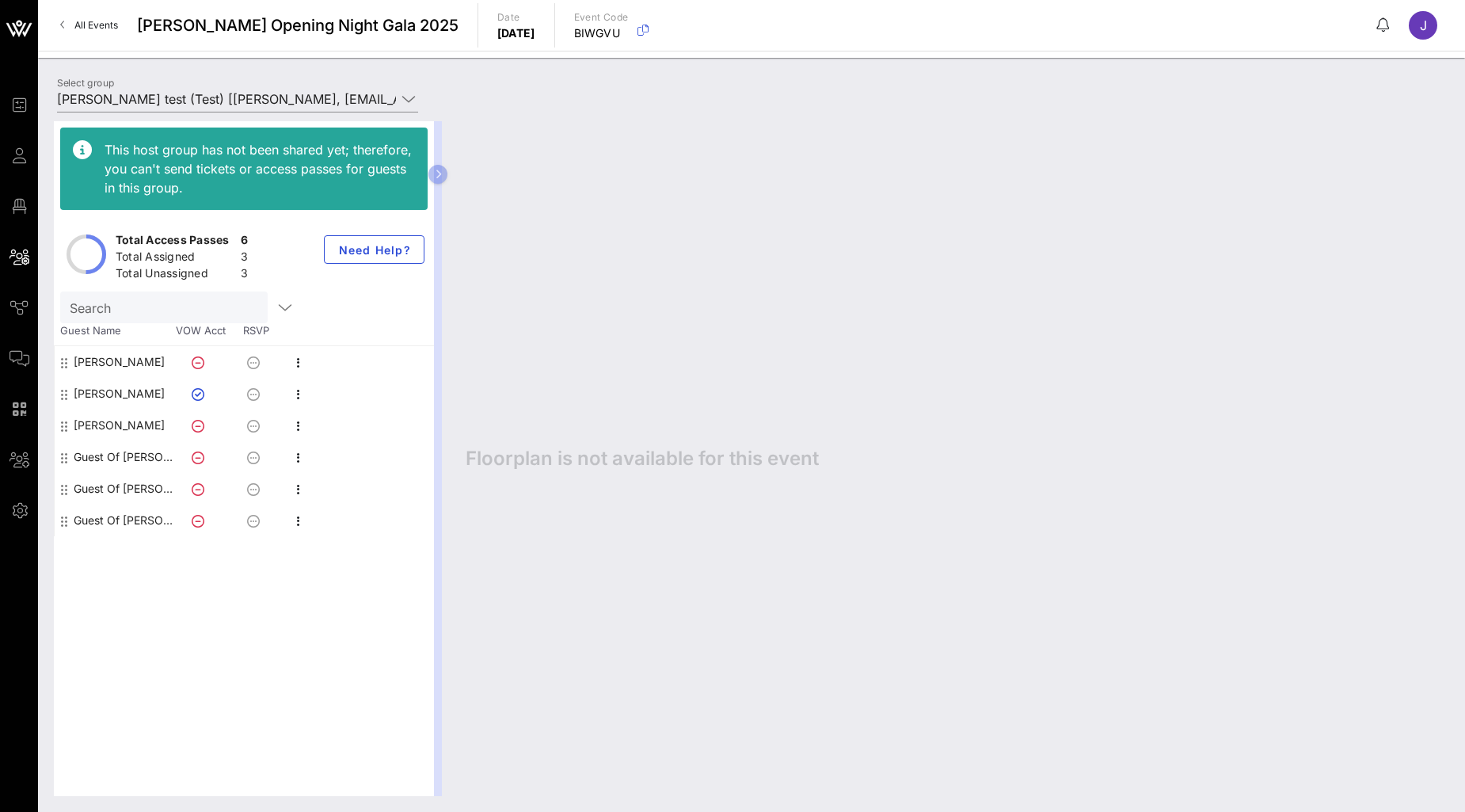
click at [579, 250] on div "Floorplan is not available for this event" at bounding box center [949, 458] width 999 height 675
drag, startPoint x: 1109, startPoint y: 542, endPoint x: 1101, endPoint y: 540, distance: 8.2
click at [1109, 542] on div "Floorplan is not available for this event" at bounding box center [949, 458] width 999 height 675
drag, startPoint x: 840, startPoint y: 370, endPoint x: 797, endPoint y: 402, distance: 53.6
click at [840, 370] on div "Floorplan is not available for this event" at bounding box center [949, 458] width 999 height 675
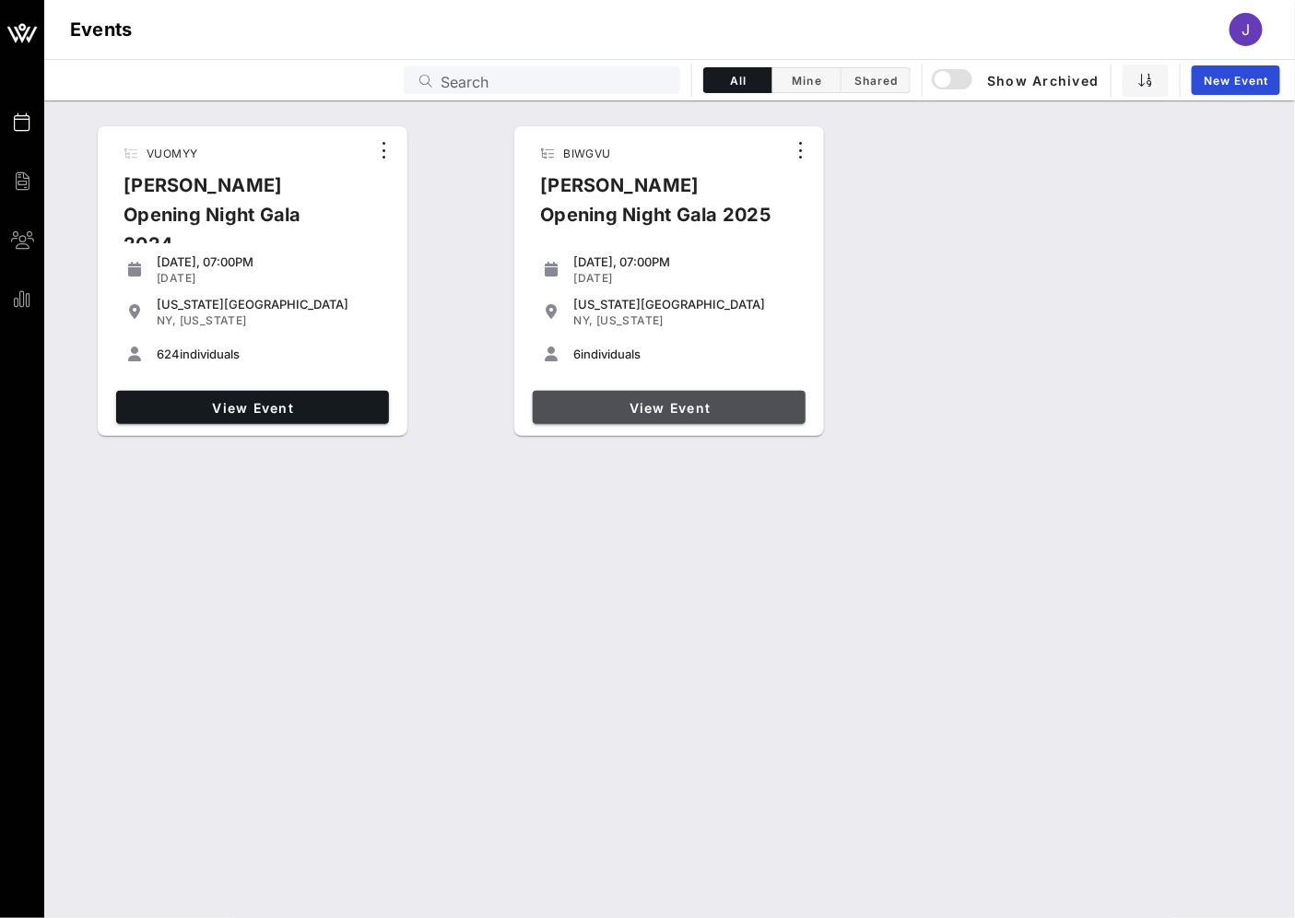
click at [737, 394] on link "View Event" at bounding box center [669, 407] width 273 height 33
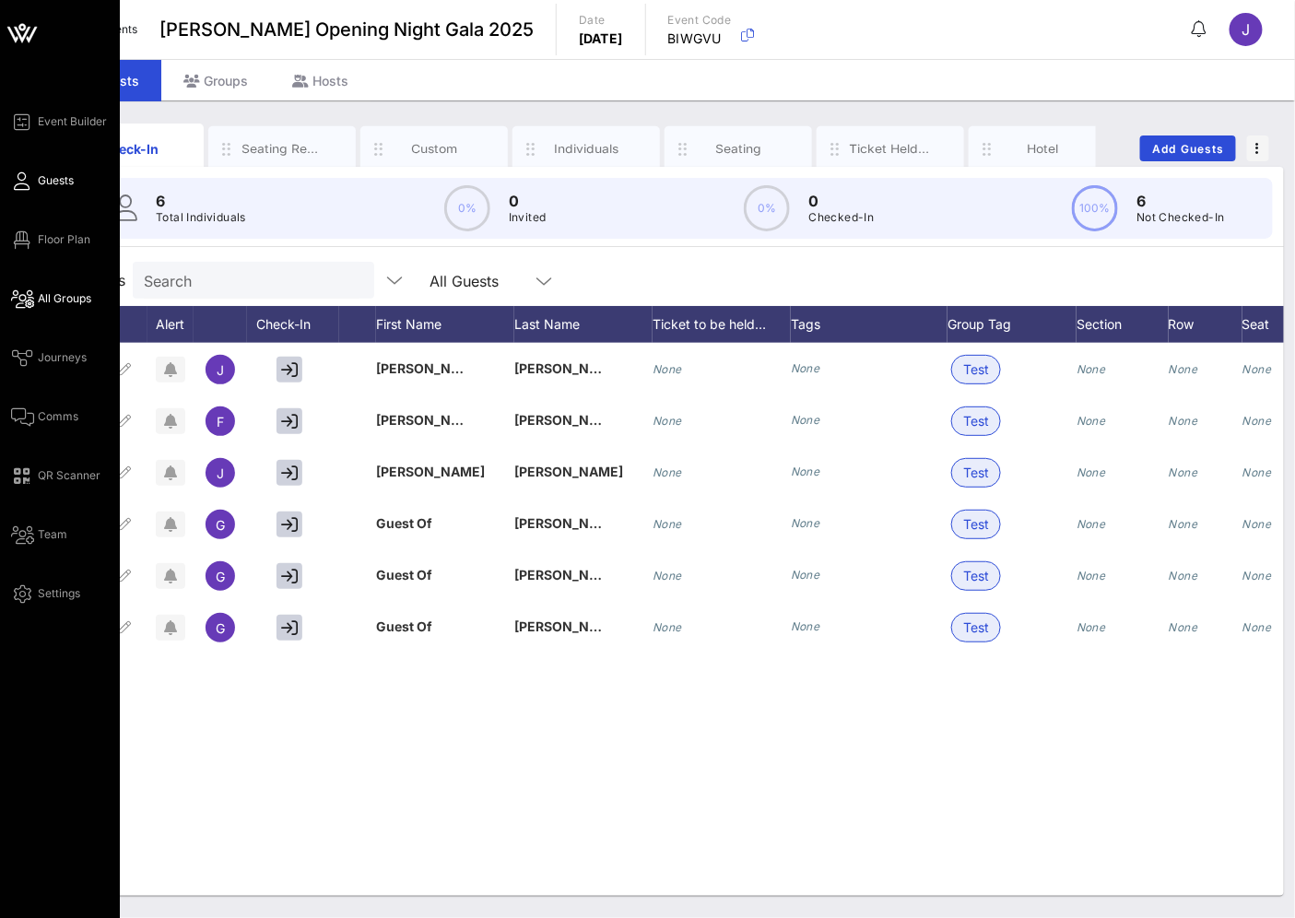
click at [67, 300] on span "All Groups" at bounding box center [64, 298] width 53 height 17
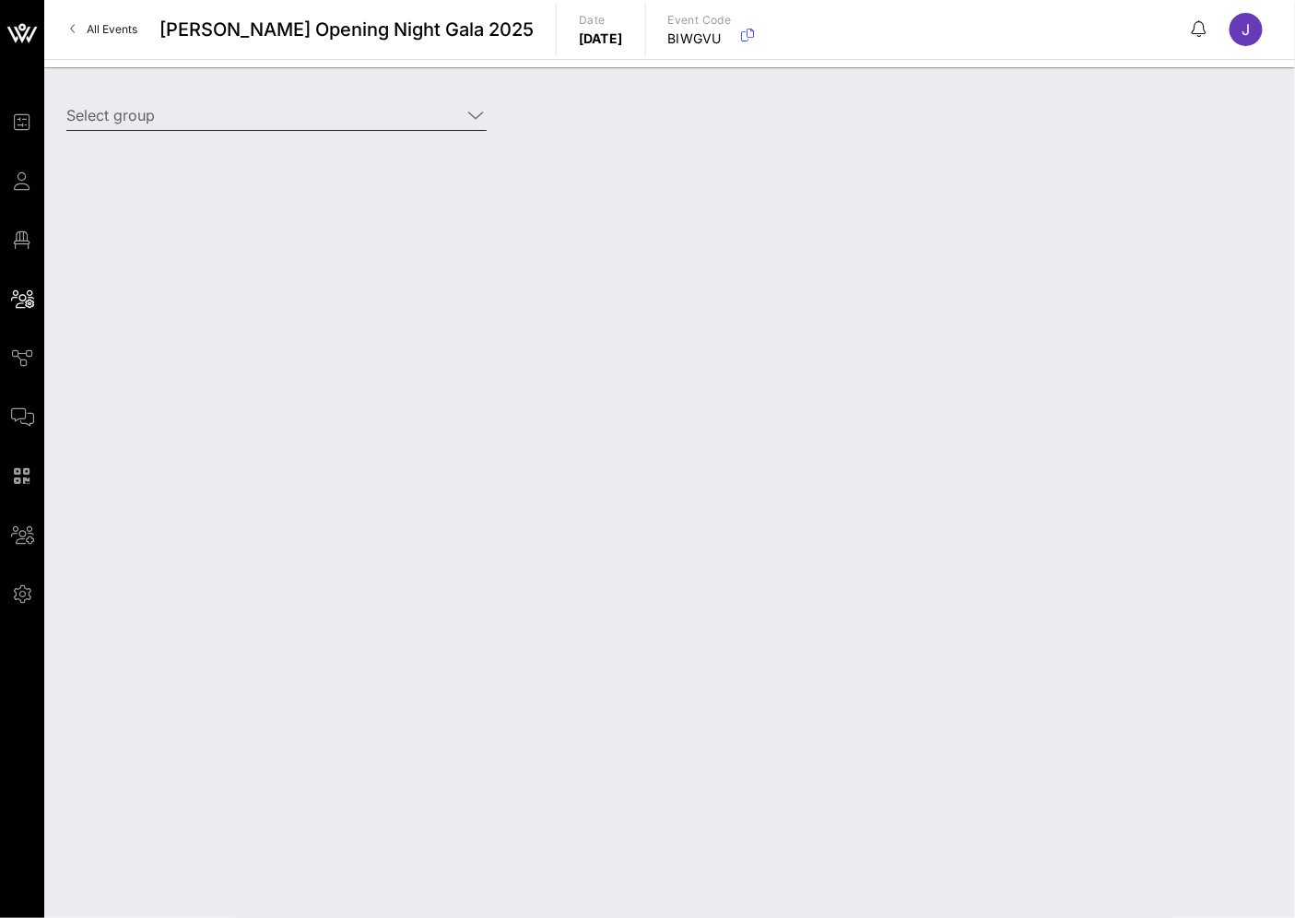
click at [320, 132] on div "Select group" at bounding box center [276, 125] width 420 height 50
click at [326, 107] on input "Select group" at bounding box center [263, 114] width 394 height 29
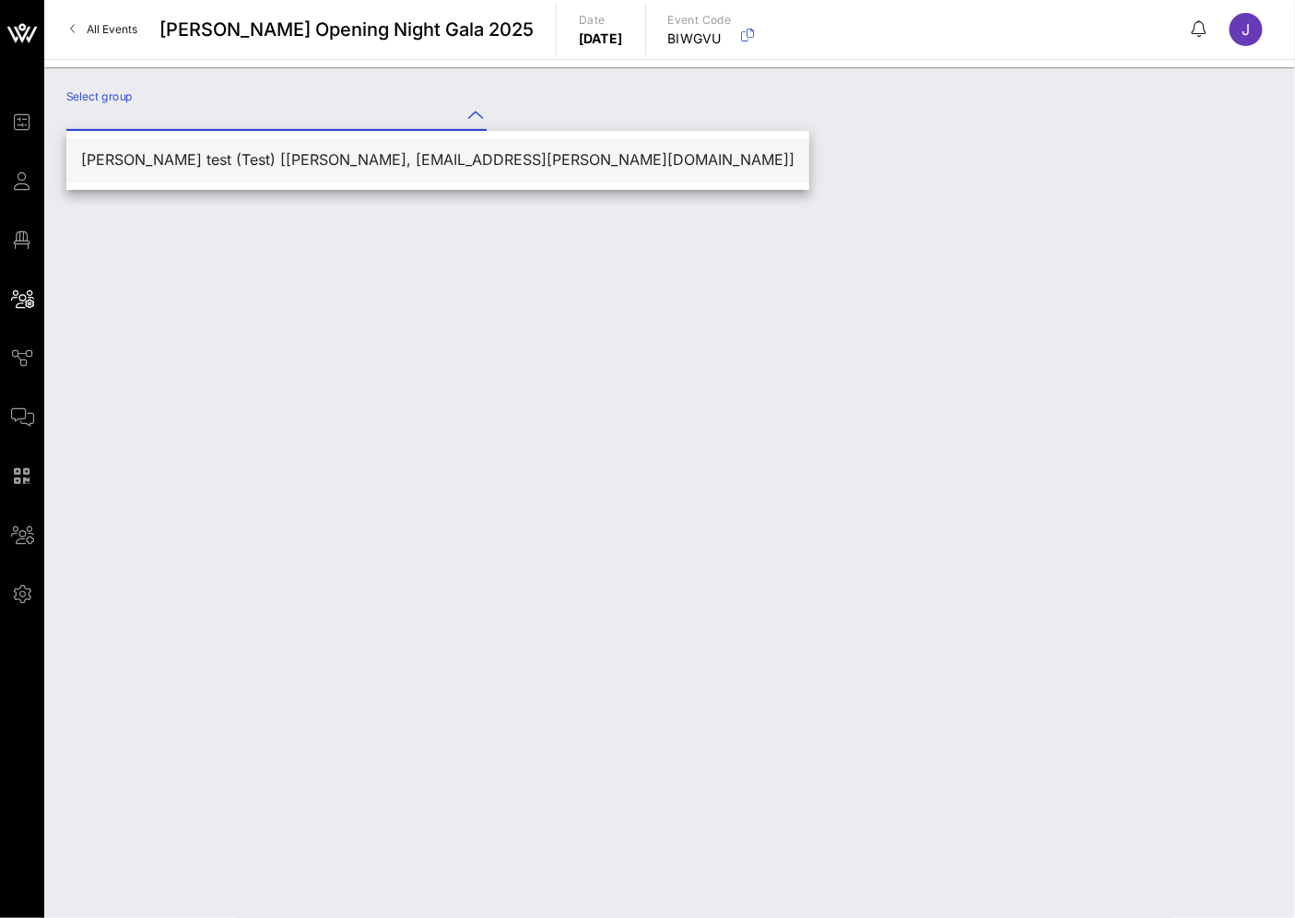
click at [328, 171] on div "[PERSON_NAME] test (Test) [[PERSON_NAME], [EMAIL_ADDRESS][PERSON_NAME][DOMAIN_N…" at bounding box center [437, 160] width 713 height 40
type input "[PERSON_NAME] test (Test) [[PERSON_NAME], [EMAIL_ADDRESS][PERSON_NAME][DOMAIN_N…"
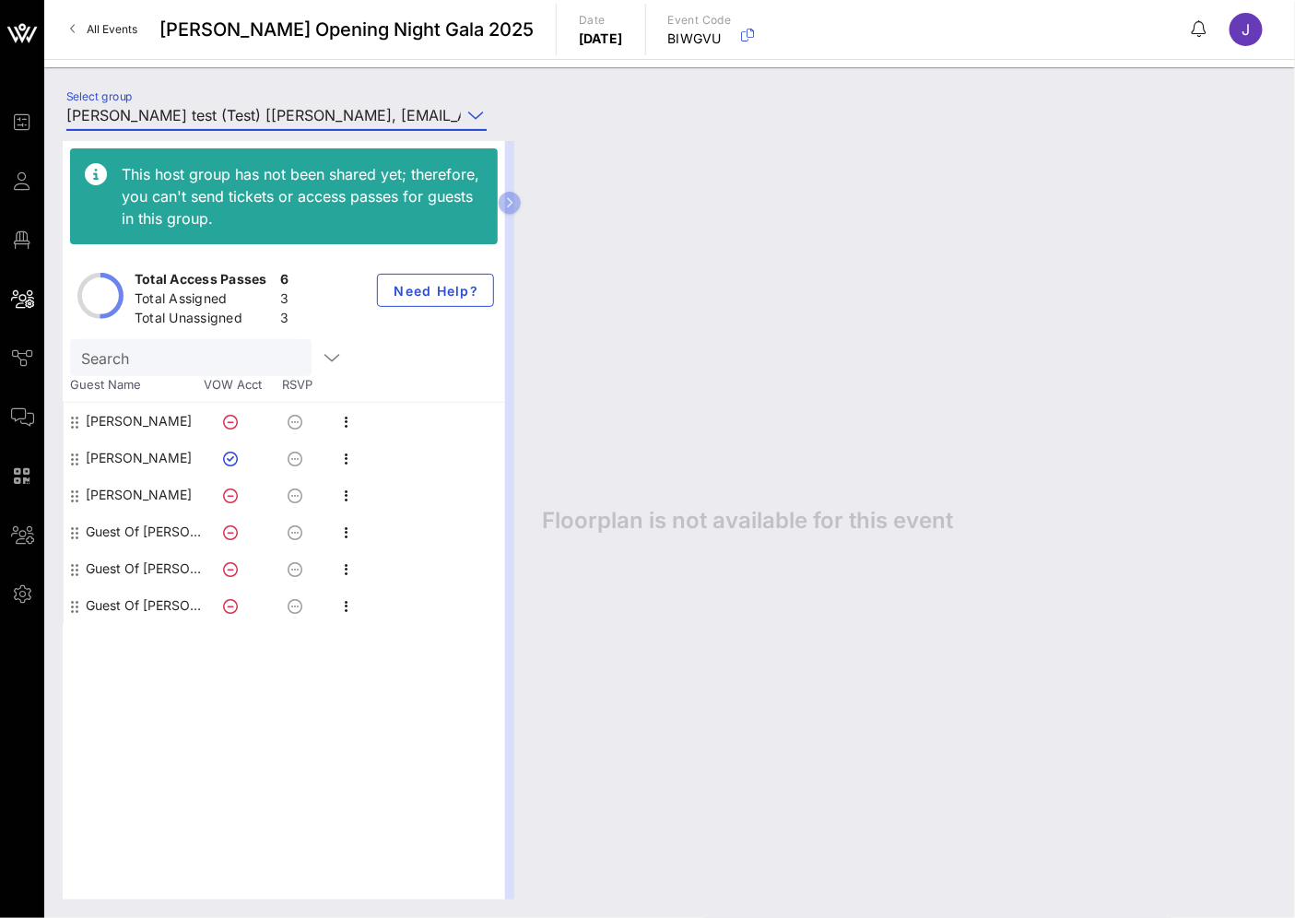
click at [264, 751] on div "This host group has not been shared yet; therefore, you can't send tickets or a…" at bounding box center [284, 520] width 442 height 758
click at [106, 21] on link "All Events" at bounding box center [103, 29] width 89 height 29
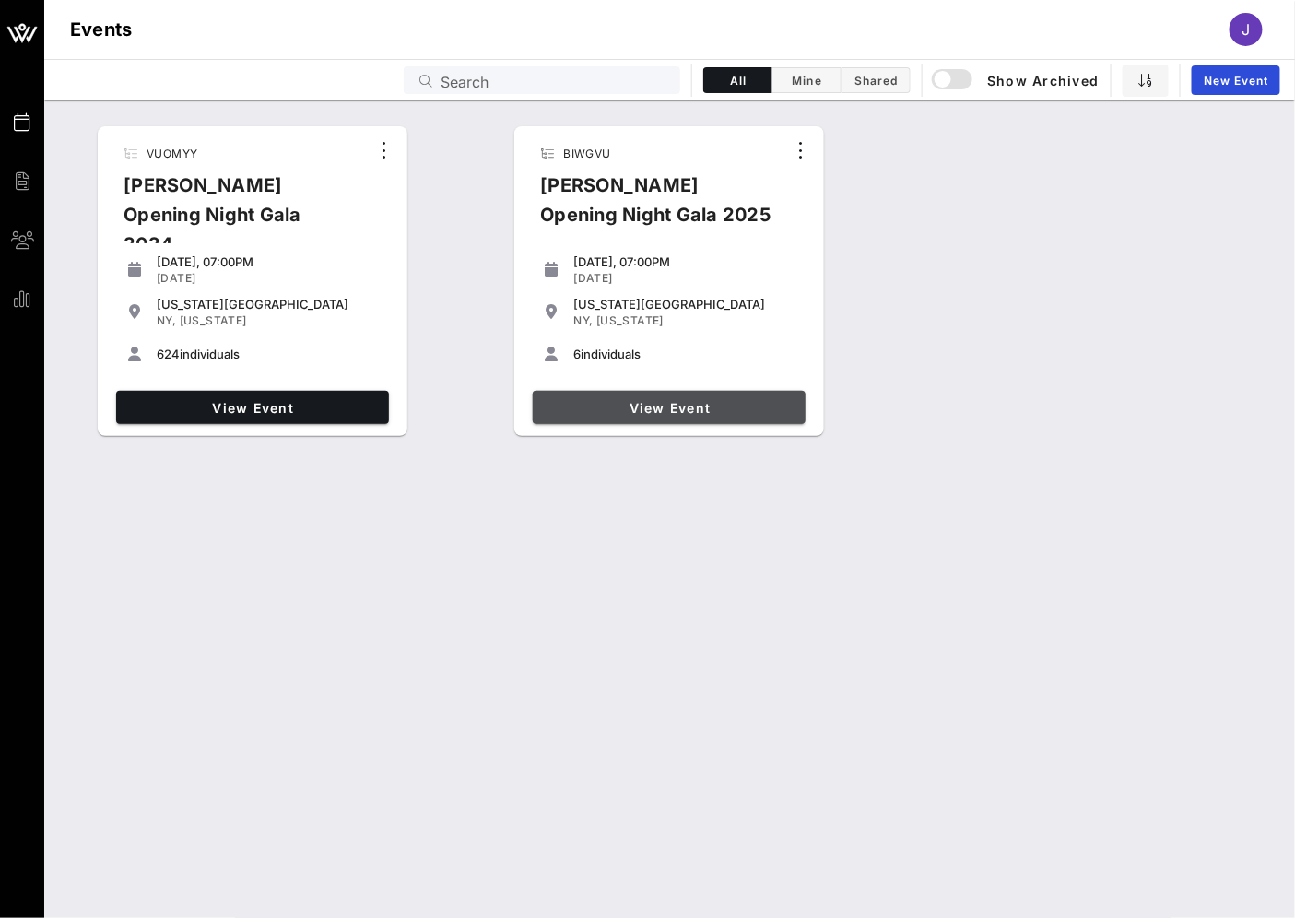
click at [688, 392] on link "View Event" at bounding box center [669, 407] width 273 height 33
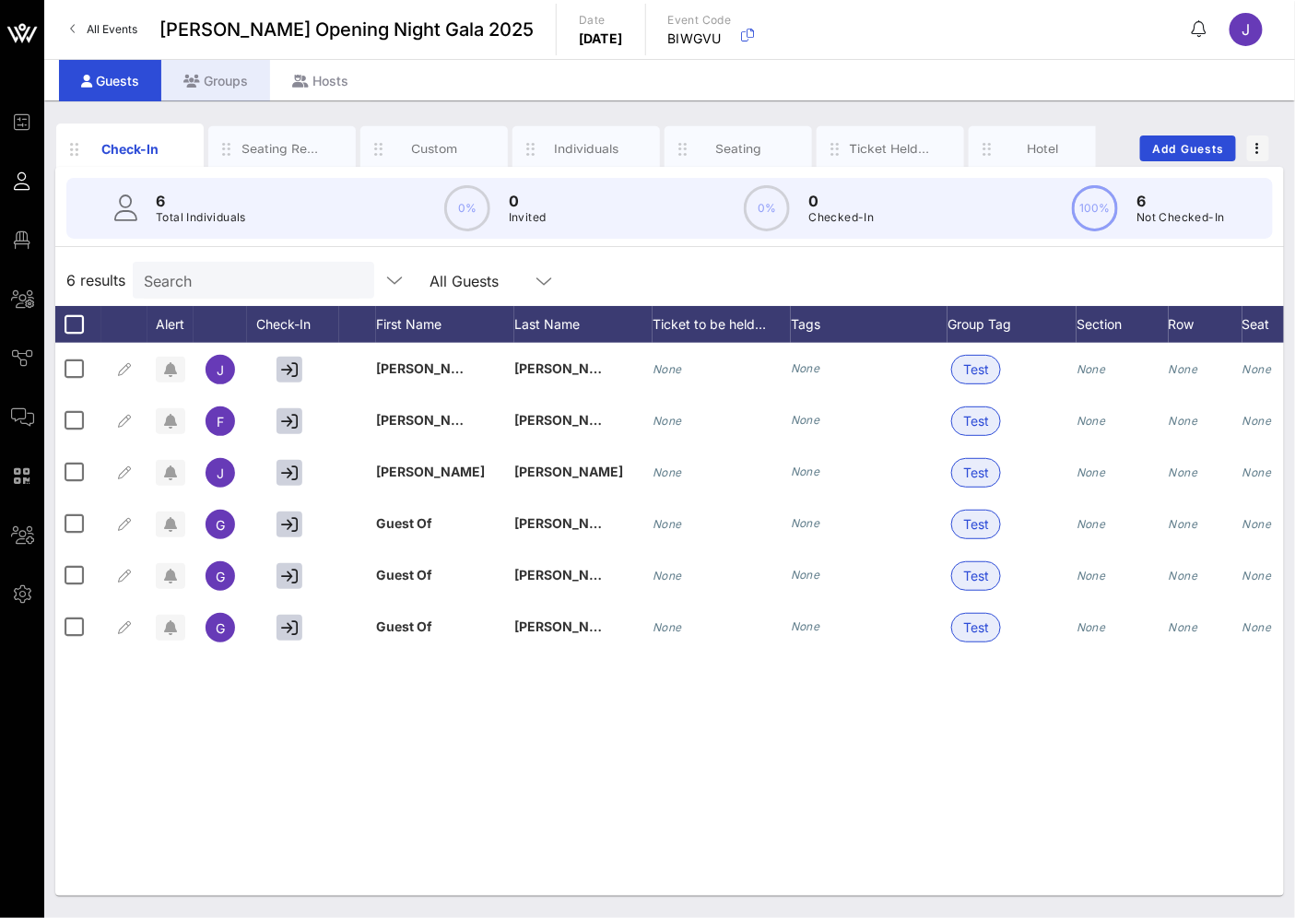
click at [223, 70] on div "Groups" at bounding box center [215, 80] width 109 height 41
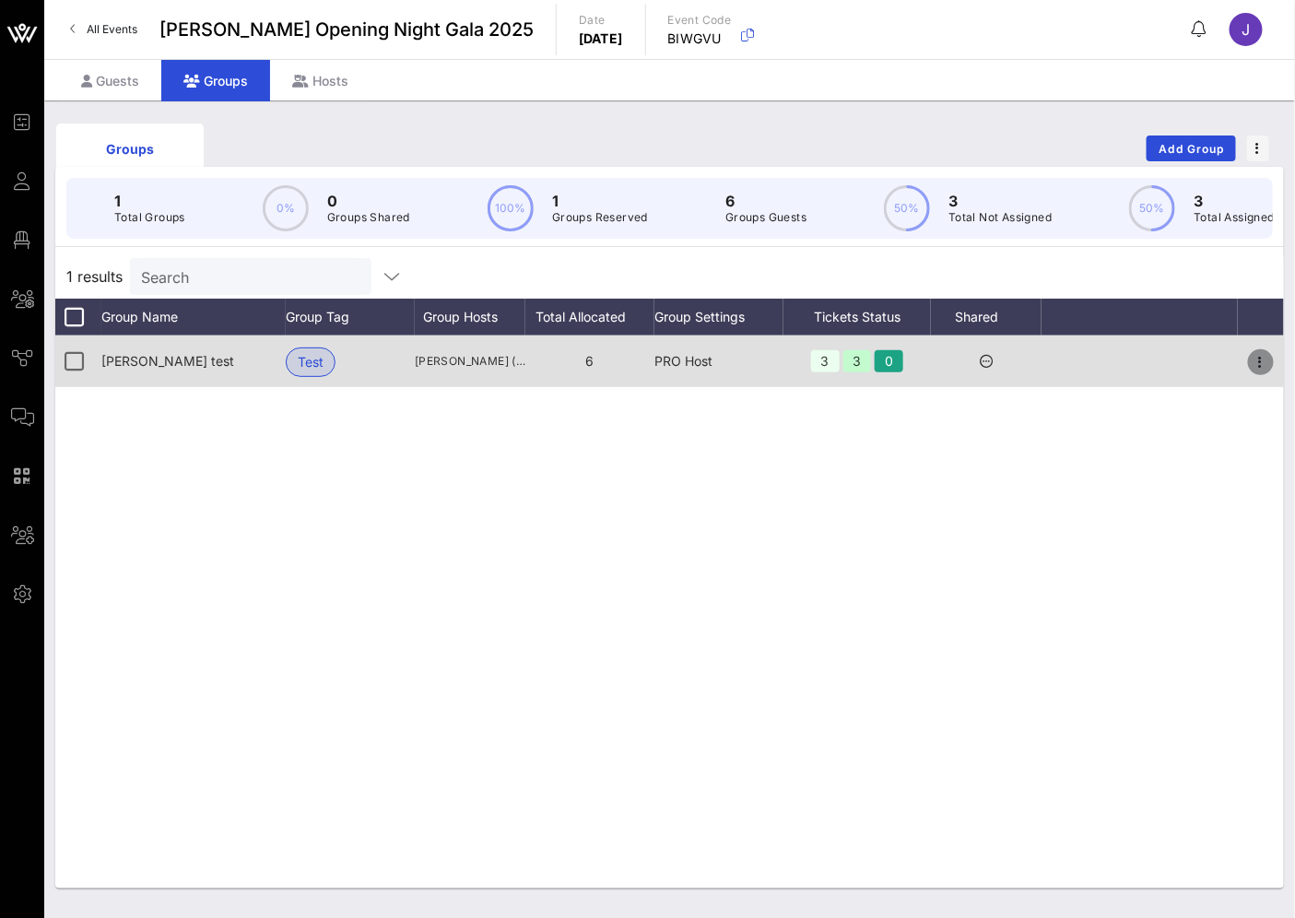
click at [1263, 373] on icon "button" at bounding box center [1261, 362] width 22 height 22
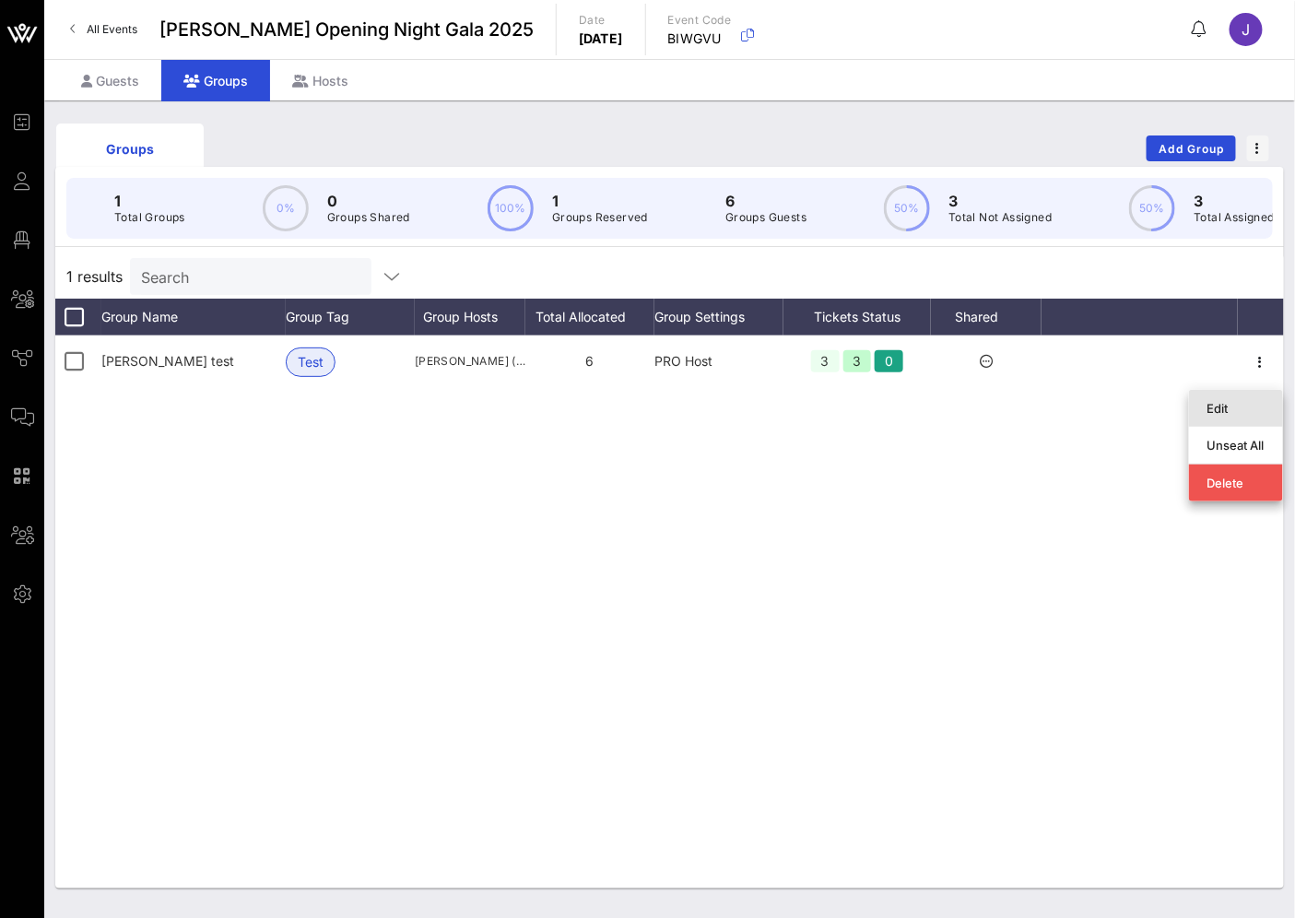
click at [1241, 397] on div "Edit" at bounding box center [1235, 408] width 57 height 29
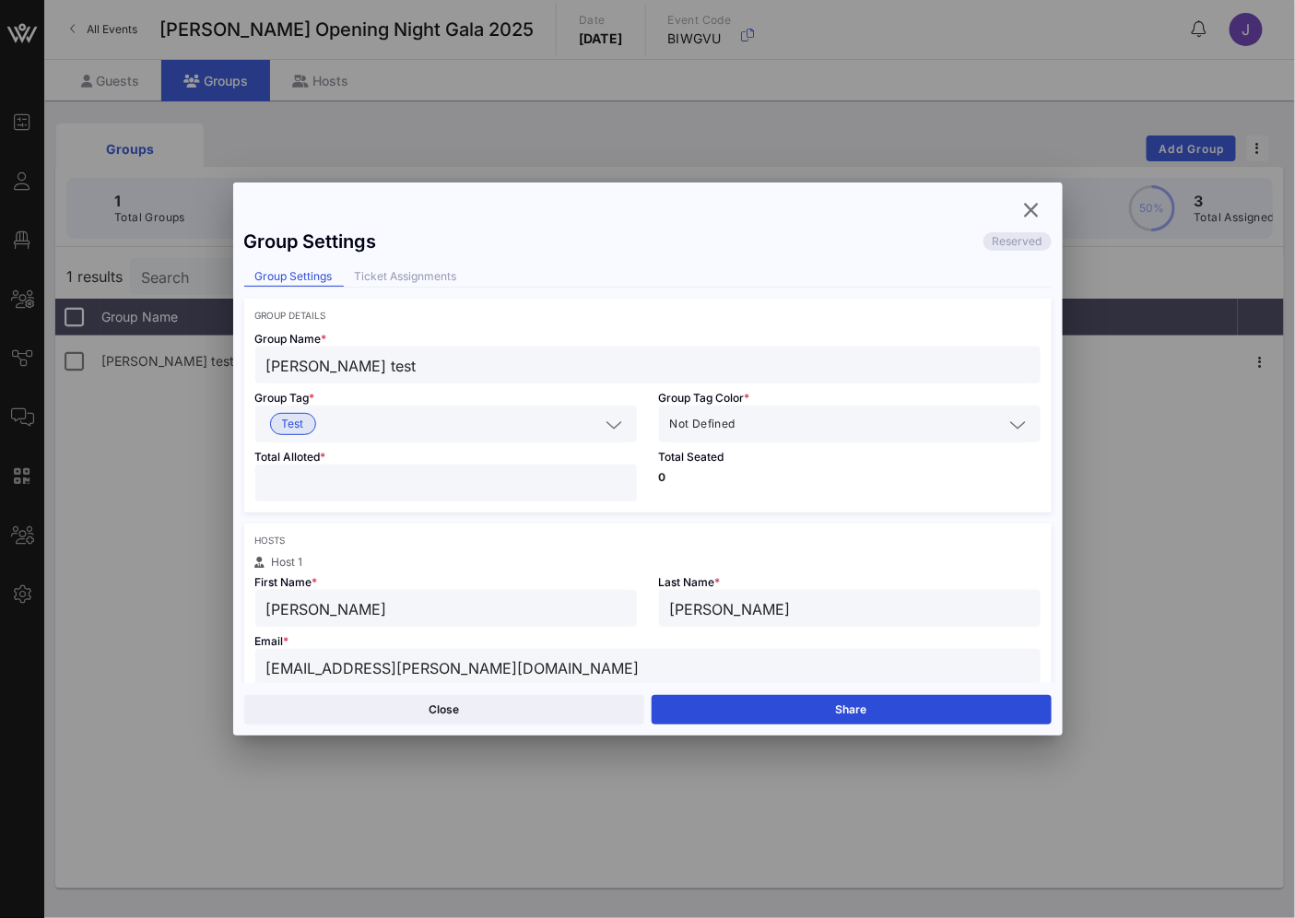
click at [989, 90] on div at bounding box center [647, 459] width 1295 height 918
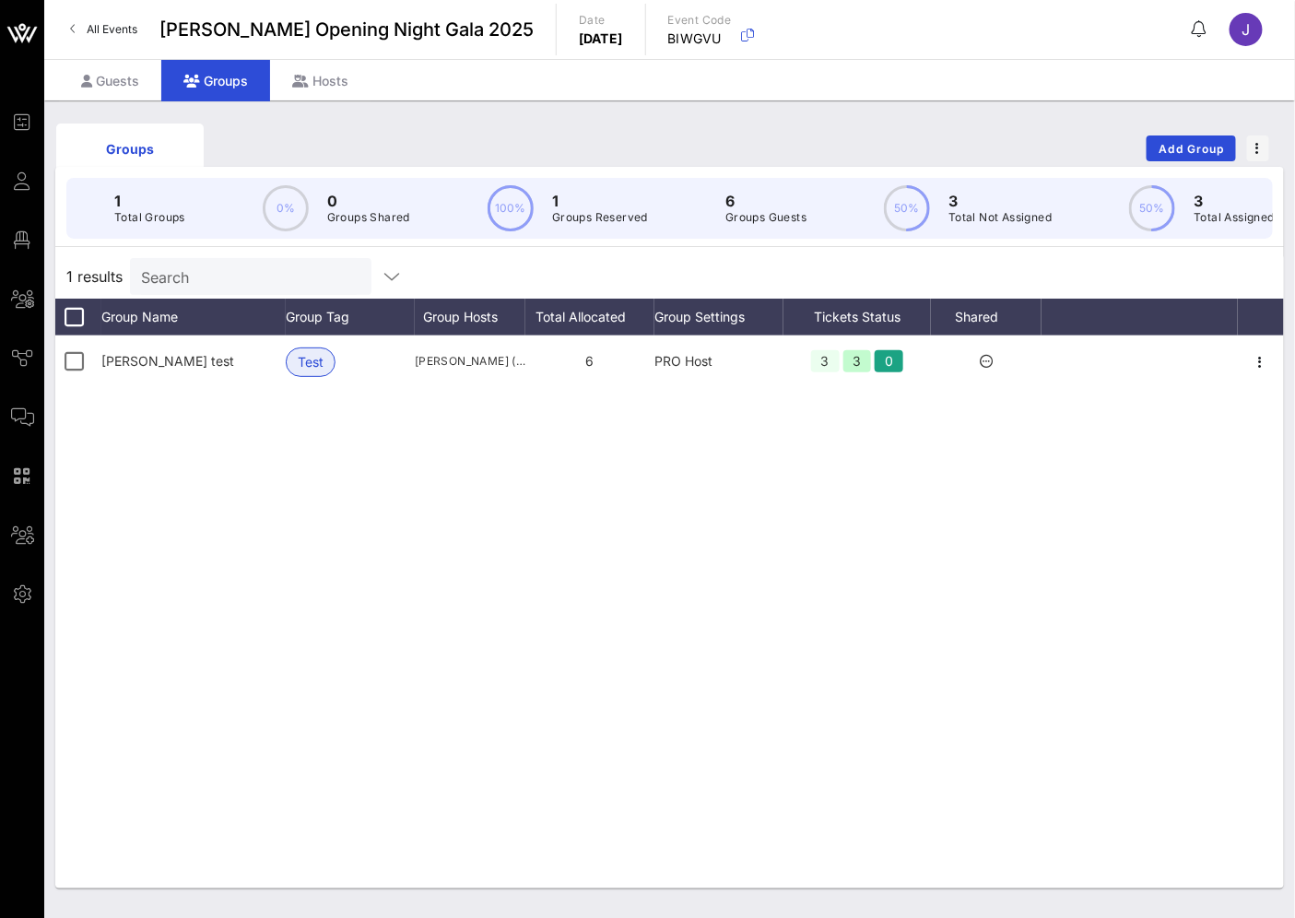
click at [914, 63] on div "Guests Groups Hosts" at bounding box center [669, 79] width 1251 height 41
click at [1009, 66] on div "Guests Groups Hosts" at bounding box center [669, 79] width 1251 height 41
